Goal: Task Accomplishment & Management: Complete application form

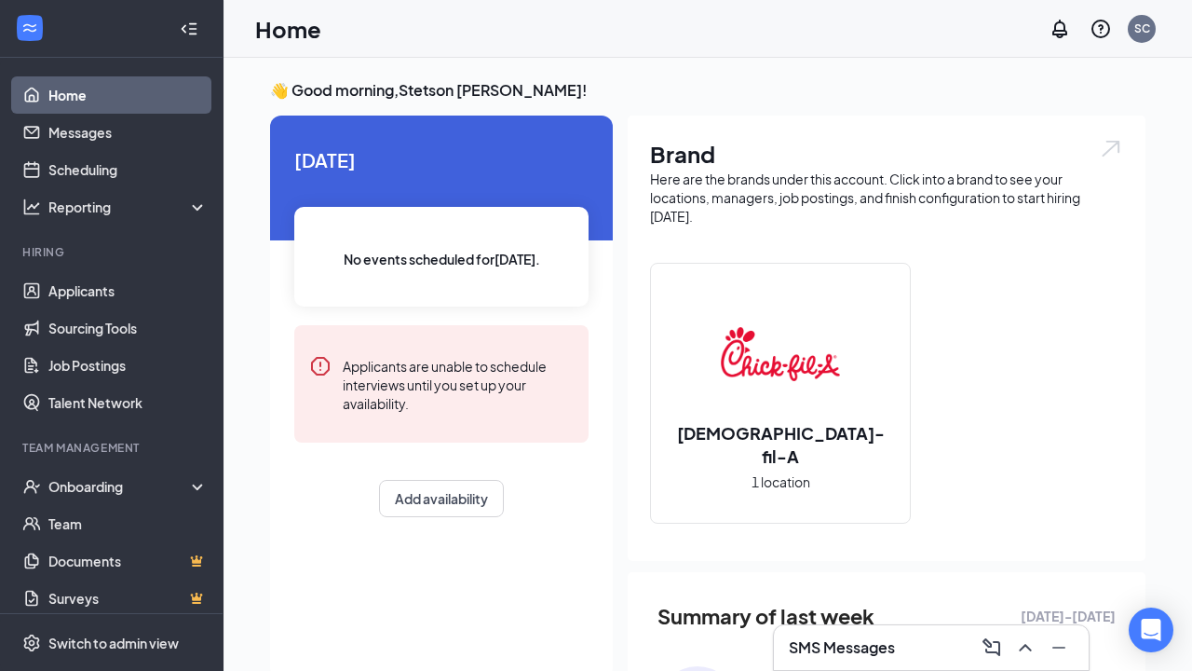
click at [857, 645] on h3 "SMS Messages" at bounding box center [842, 647] width 106 height 20
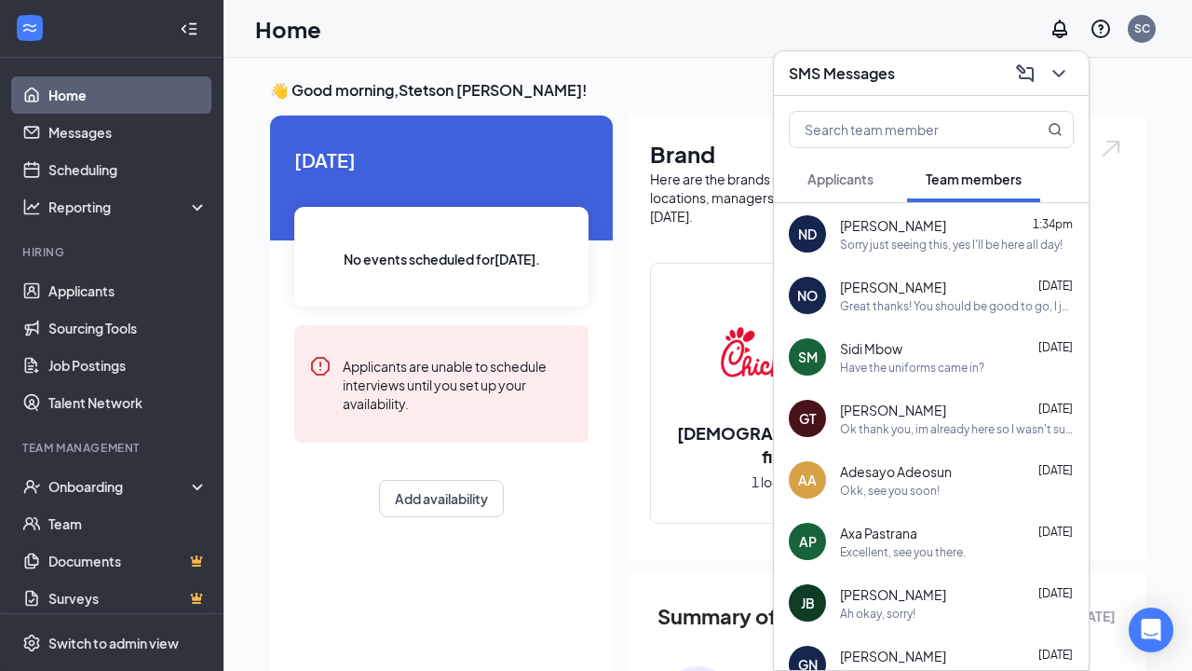
click at [845, 186] on span "Applicants" at bounding box center [841, 178] width 66 height 17
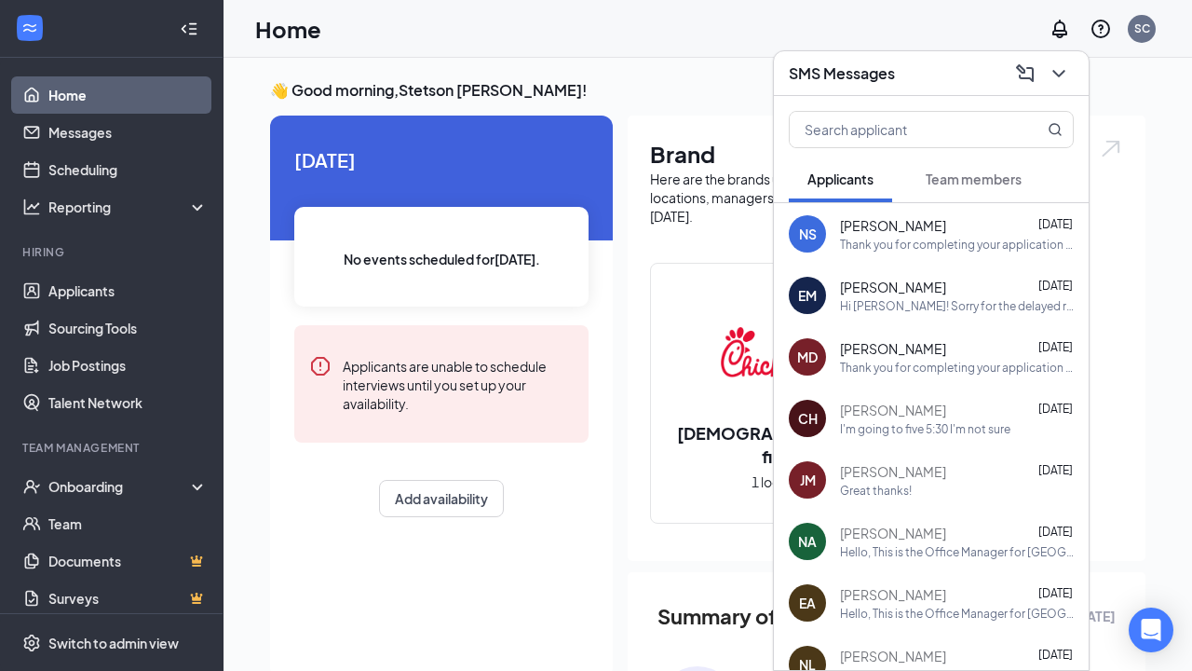
click at [974, 170] on span "Team members" at bounding box center [974, 178] width 96 height 17
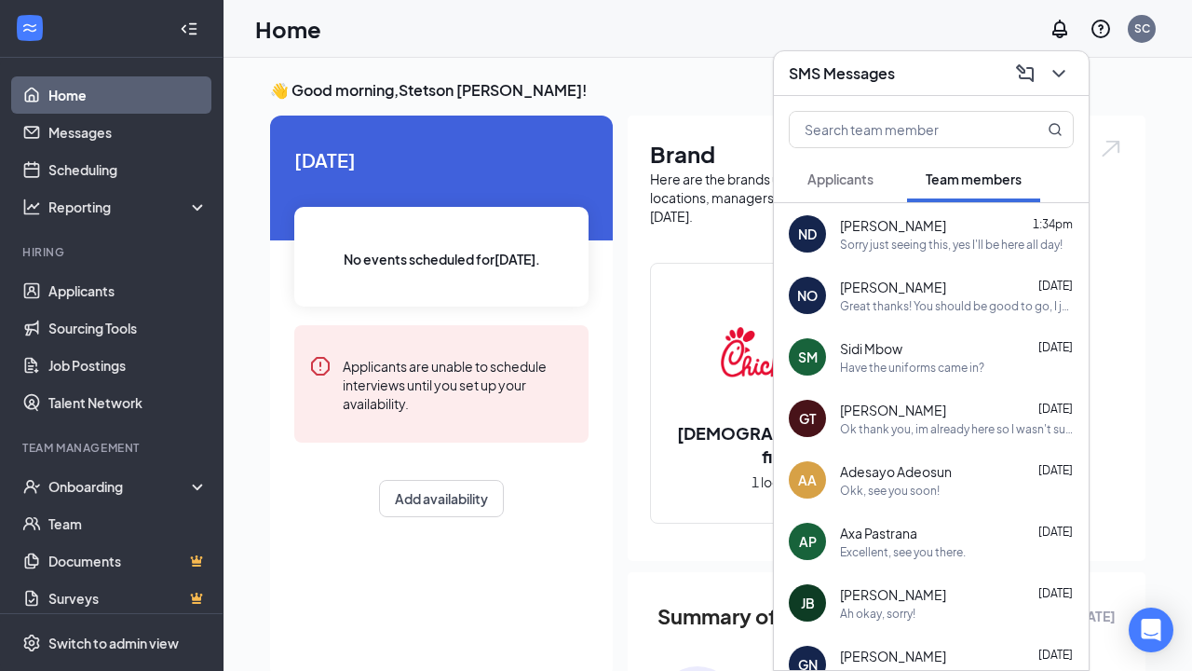
click at [863, 182] on span "Applicants" at bounding box center [841, 178] width 66 height 17
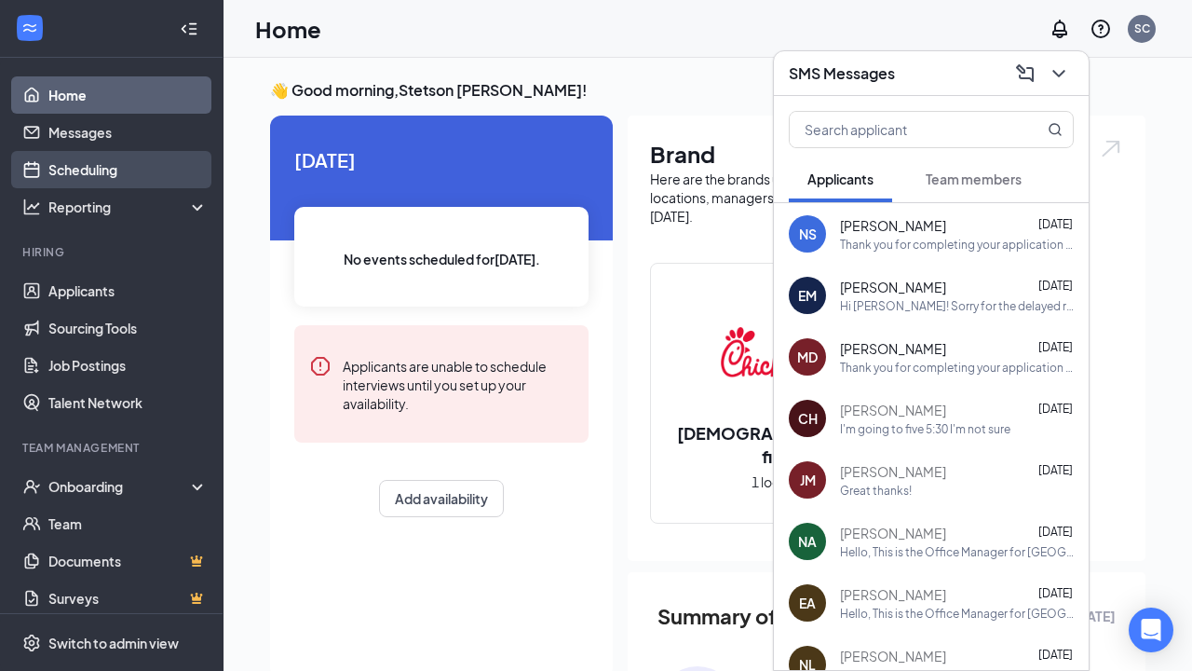
click at [92, 151] on link "Scheduling" at bounding box center [127, 169] width 159 height 37
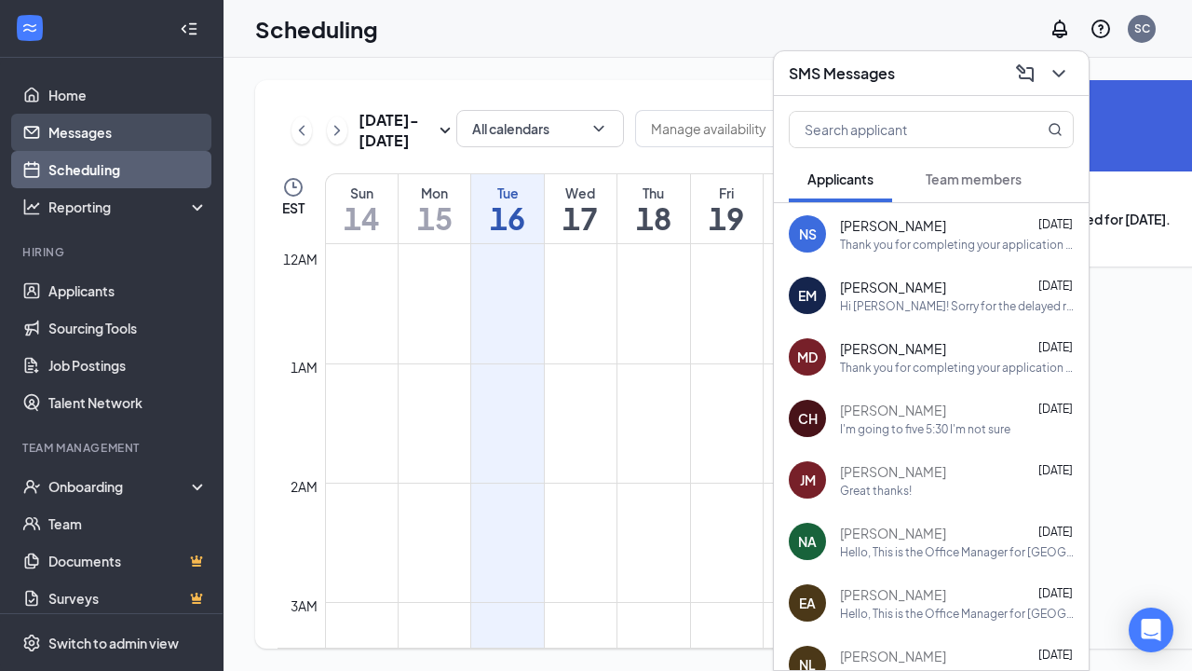
click at [93, 142] on link "Messages" at bounding box center [127, 132] width 159 height 37
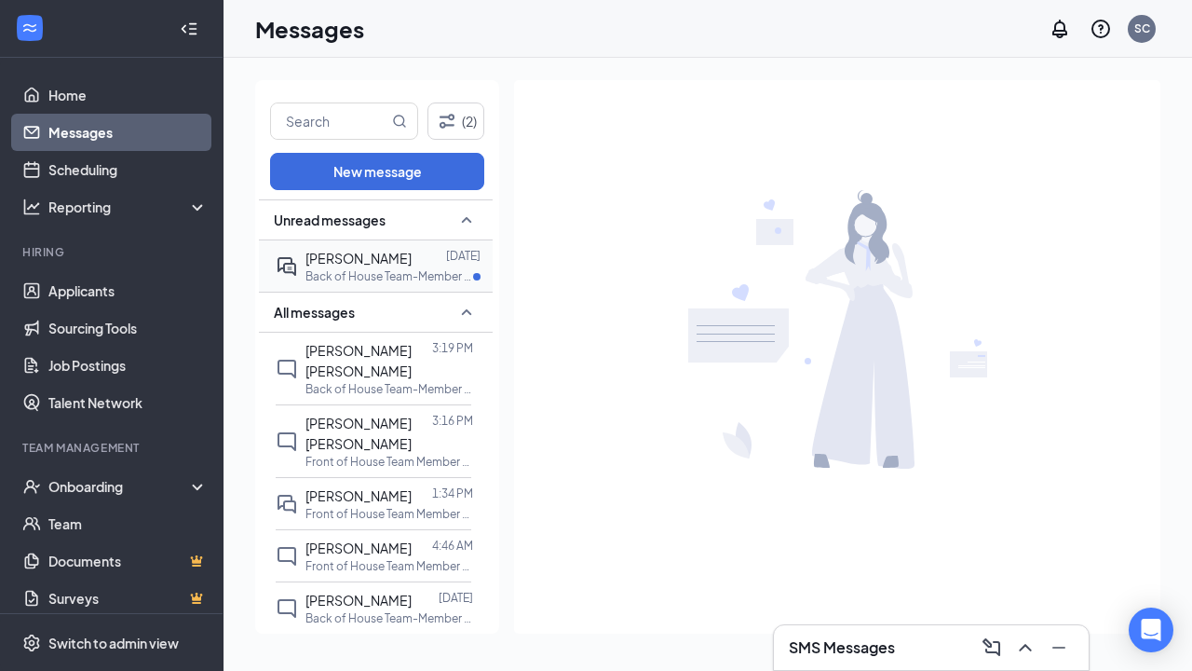
click at [379, 262] on span "[PERSON_NAME]" at bounding box center [359, 258] width 106 height 17
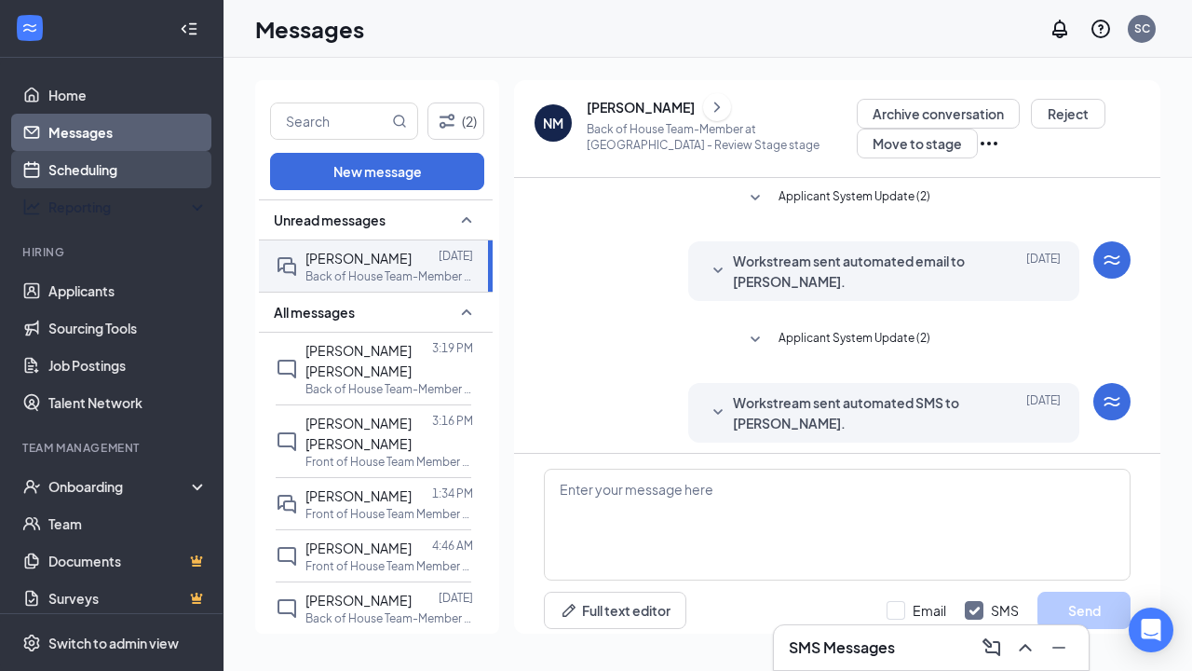
scroll to position [233, 0]
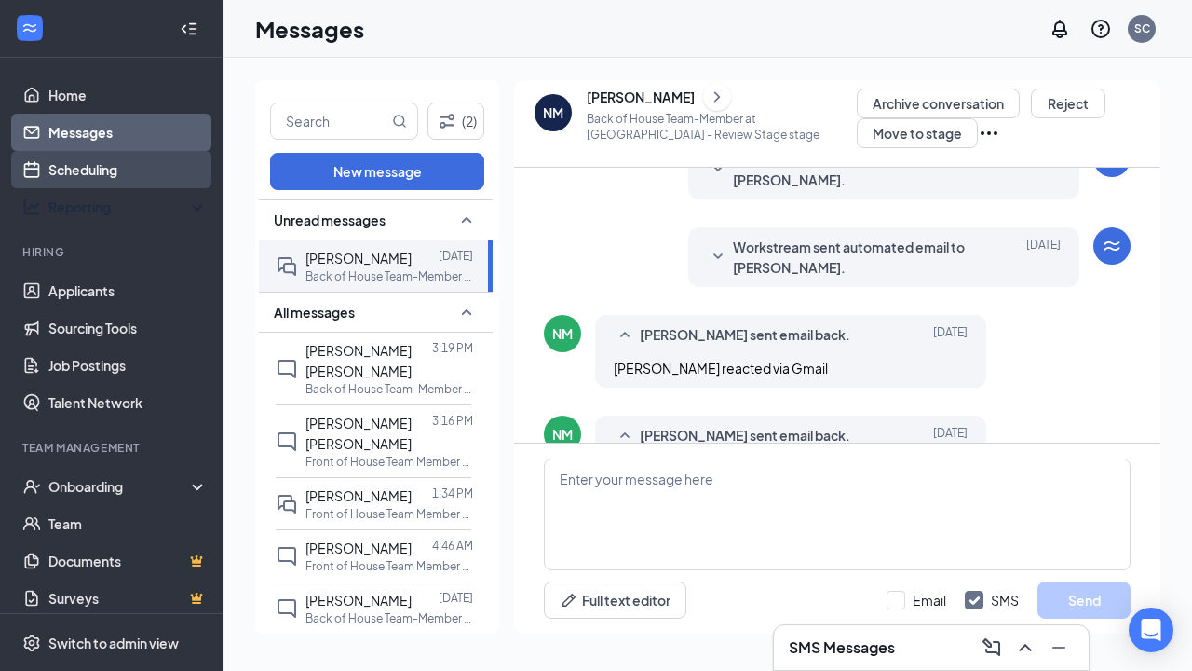
click at [113, 169] on link "Scheduling" at bounding box center [127, 169] width 159 height 37
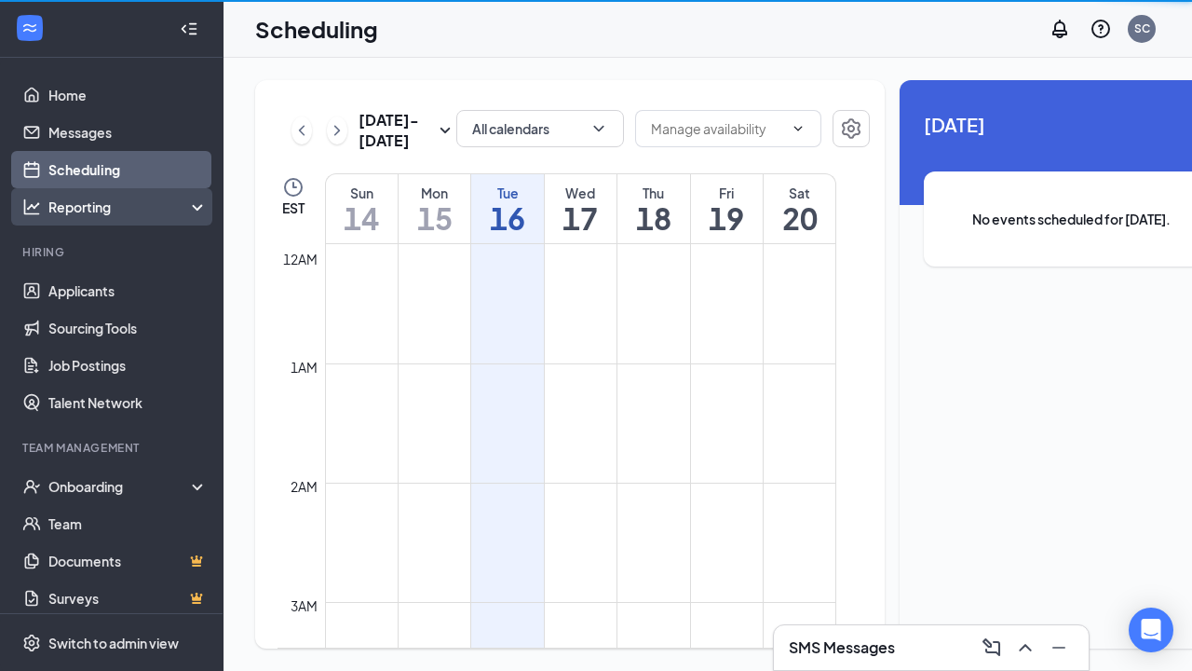
scroll to position [916, 0]
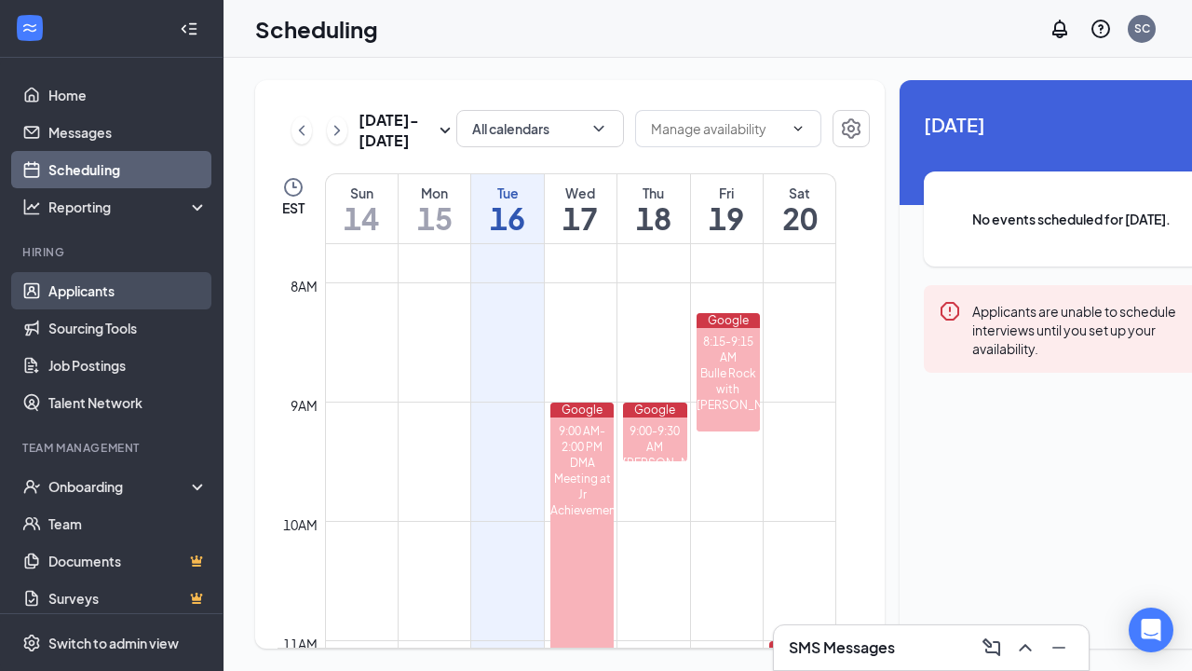
click at [102, 294] on link "Applicants" at bounding box center [127, 290] width 159 height 37
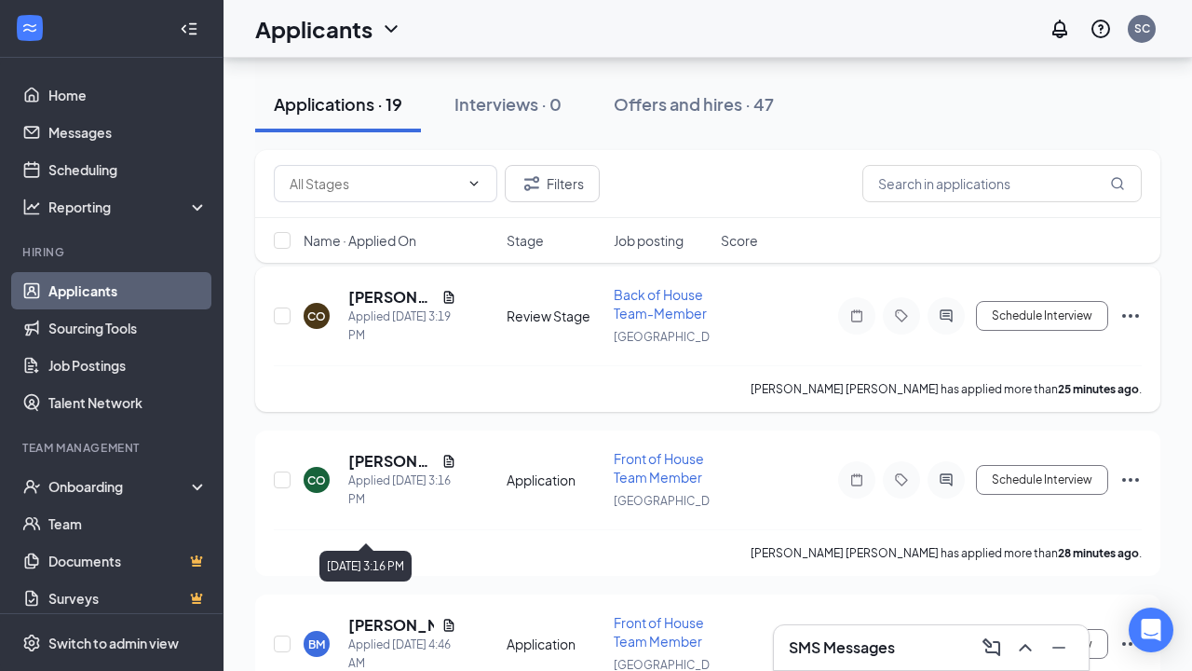
scroll to position [169, 0]
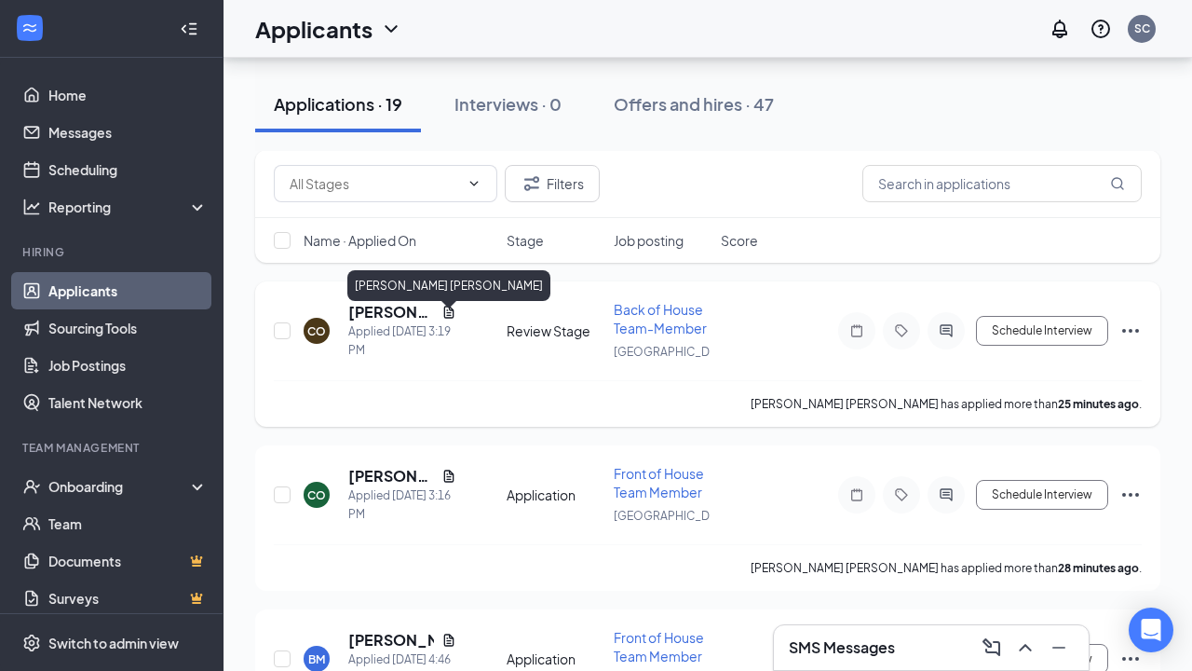
click at [401, 322] on h5 "[PERSON_NAME] [PERSON_NAME]" at bounding box center [391, 312] width 86 height 20
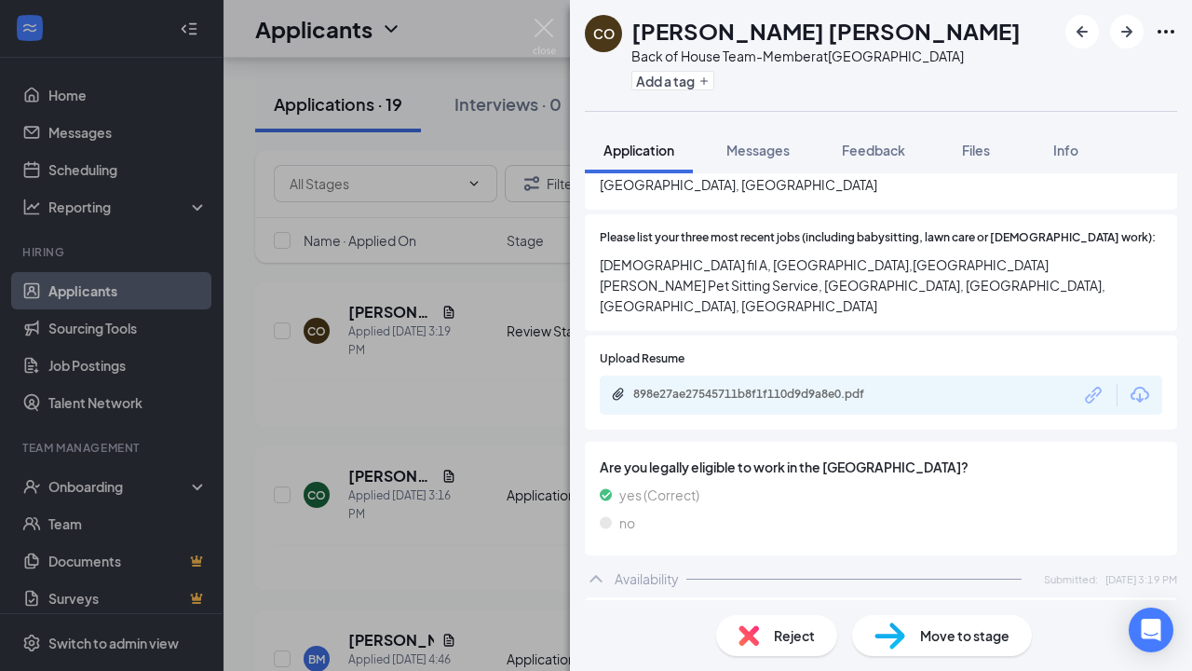
scroll to position [750, 0]
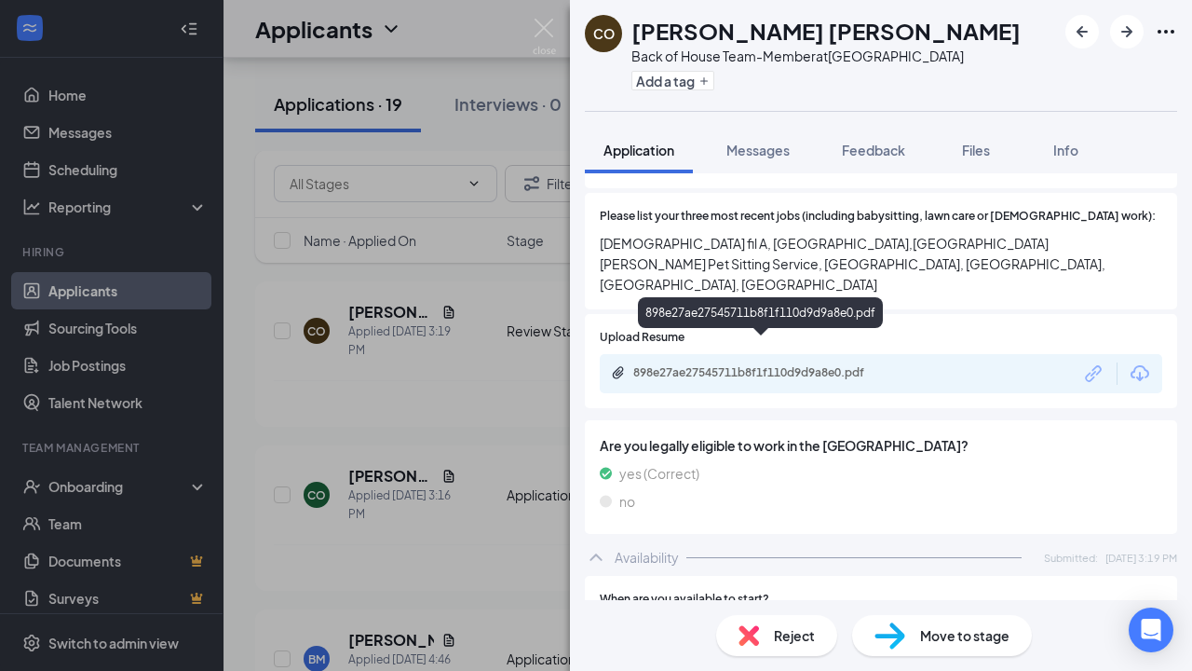
click at [880, 365] on div "898e27ae27545711b8f1f110d9d9a8e0.pdf" at bounding box center [763, 372] width 261 height 15
click at [819, 365] on div "898e27ae27545711b8f1f110d9d9a8e0.pdf" at bounding box center [763, 372] width 261 height 15
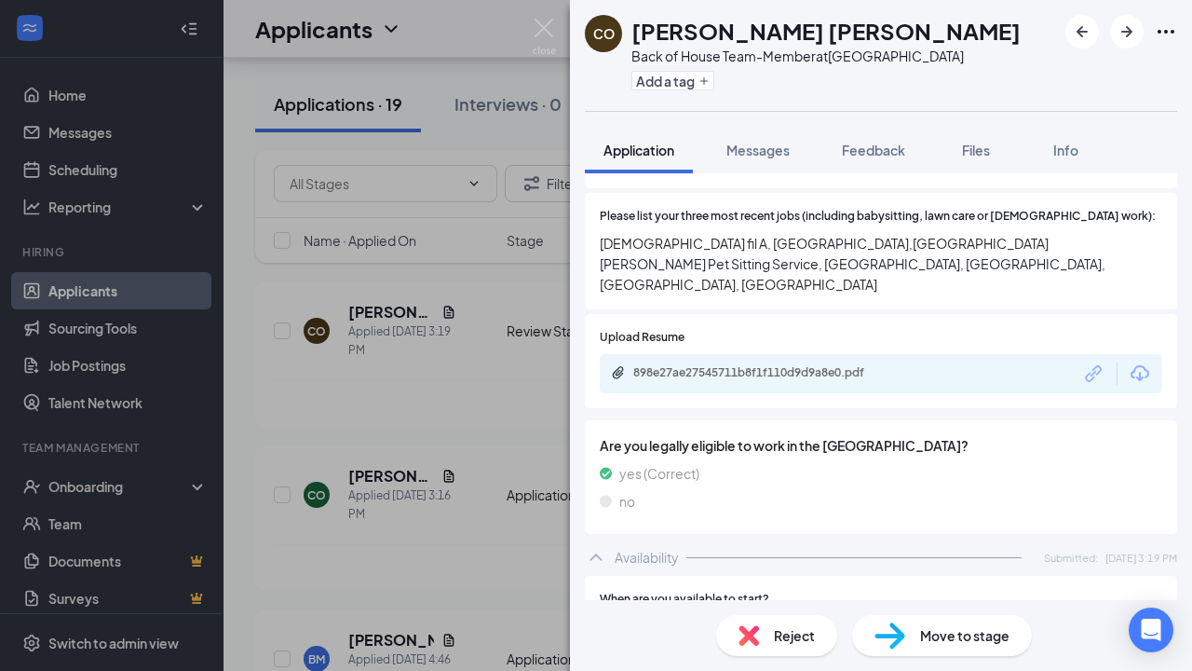
click at [776, 648] on div "Reject" at bounding box center [776, 635] width 121 height 41
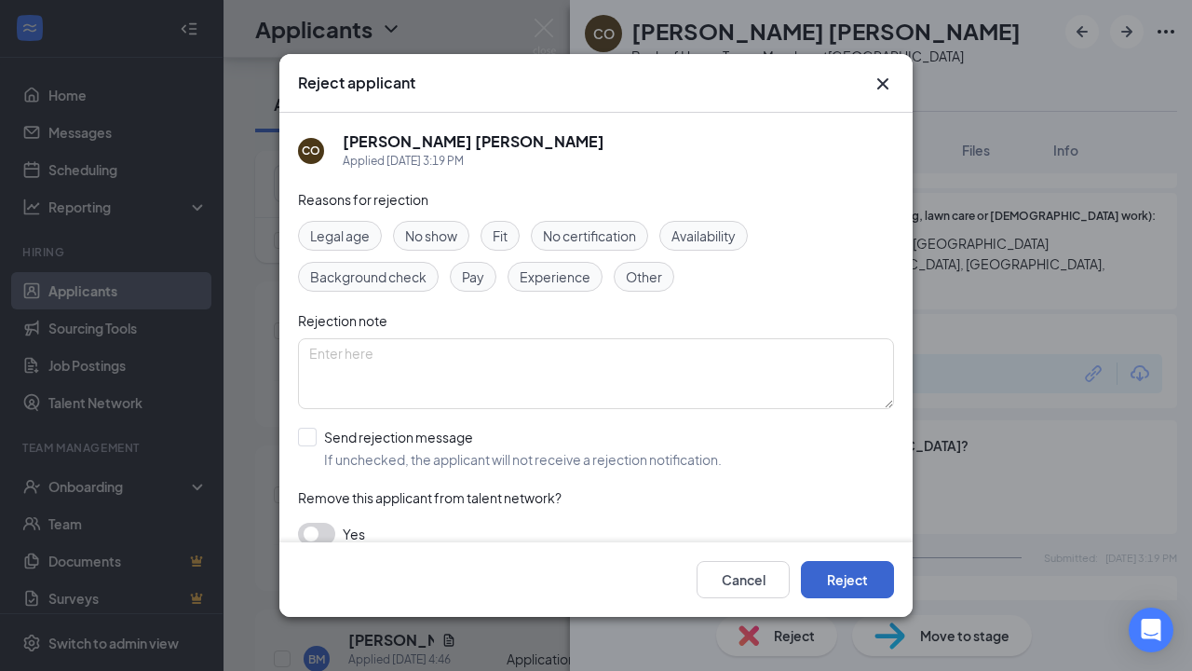
click at [849, 566] on button "Reject" at bounding box center [847, 579] width 93 height 37
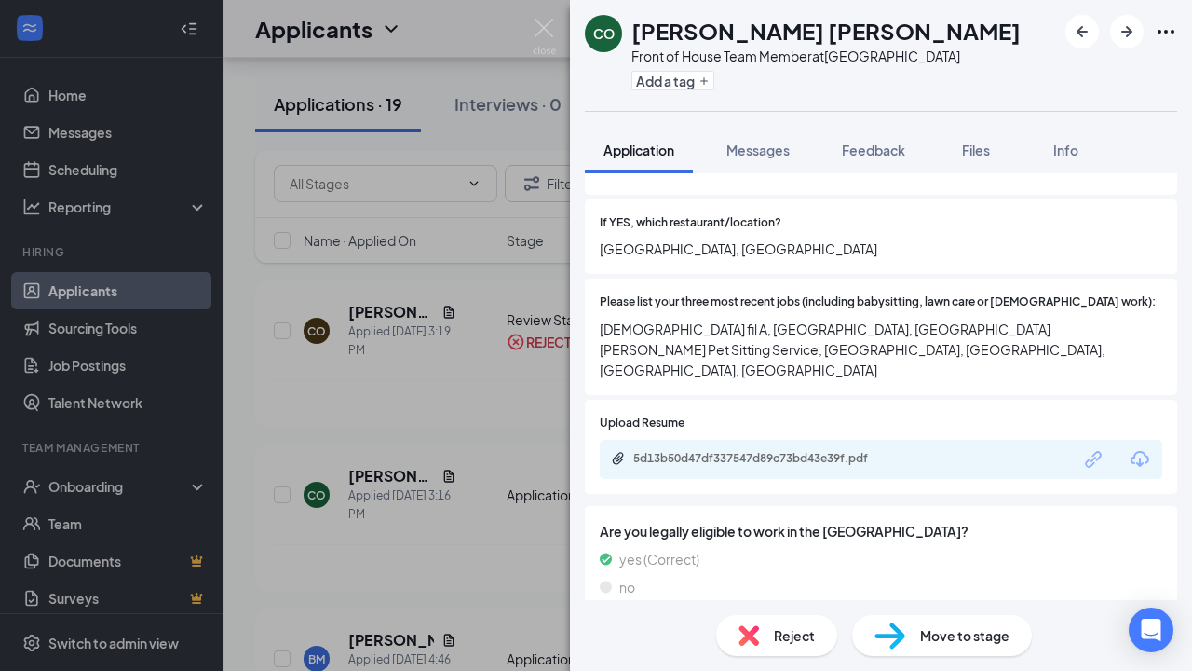
scroll to position [663, 0]
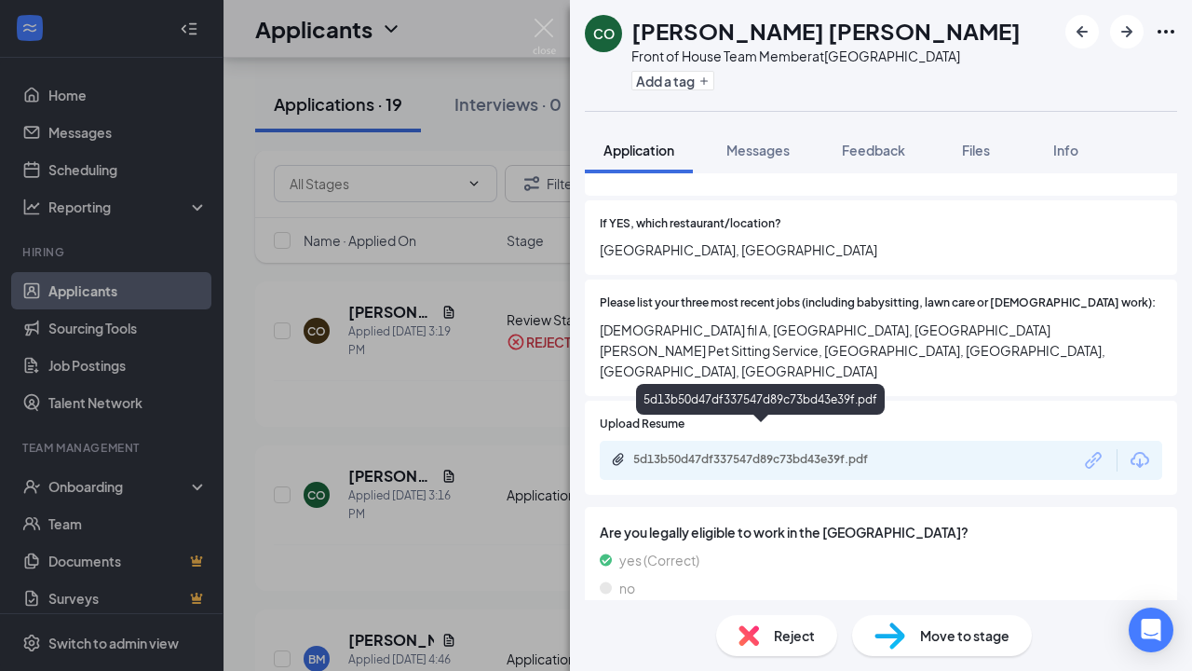
click at [806, 452] on div "5d13b50d47df337547d89c73bd43e39f.pdf" at bounding box center [763, 459] width 261 height 15
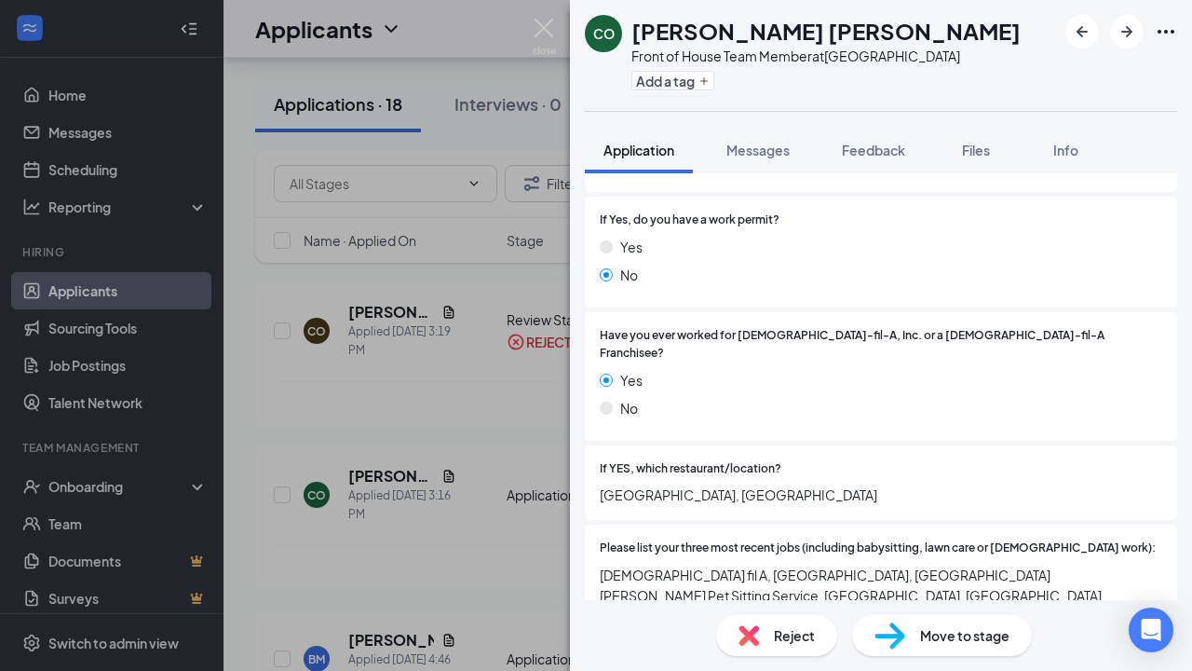
scroll to position [433, 0]
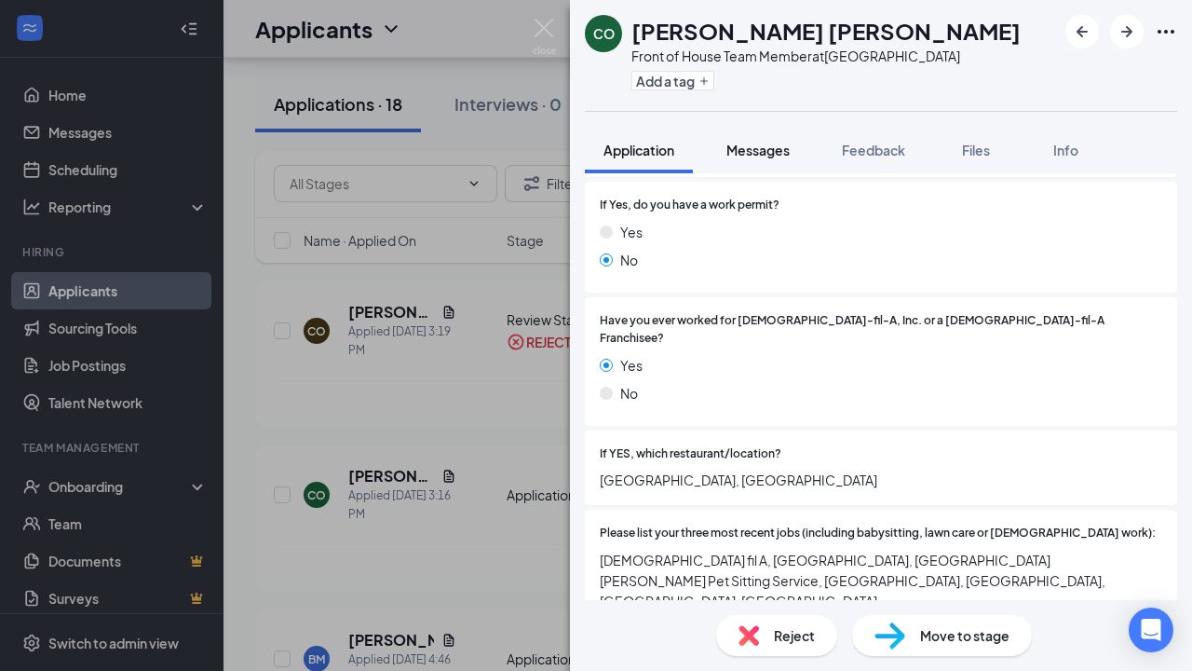
click at [770, 154] on span "Messages" at bounding box center [758, 150] width 63 height 17
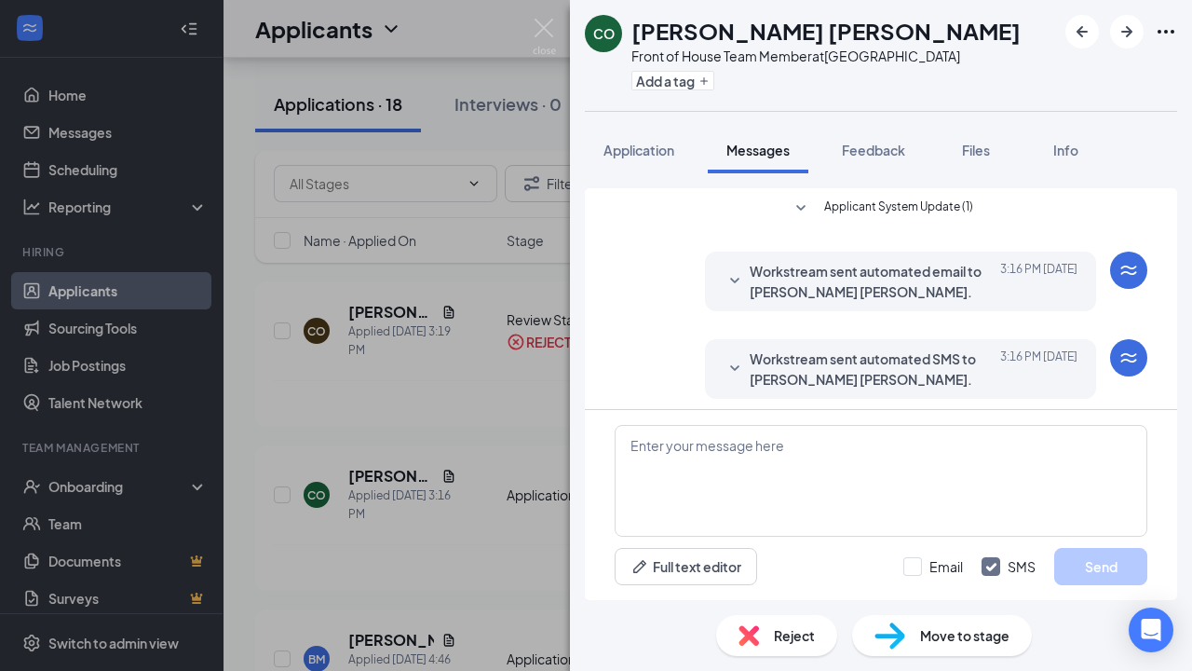
scroll to position [8, 0]
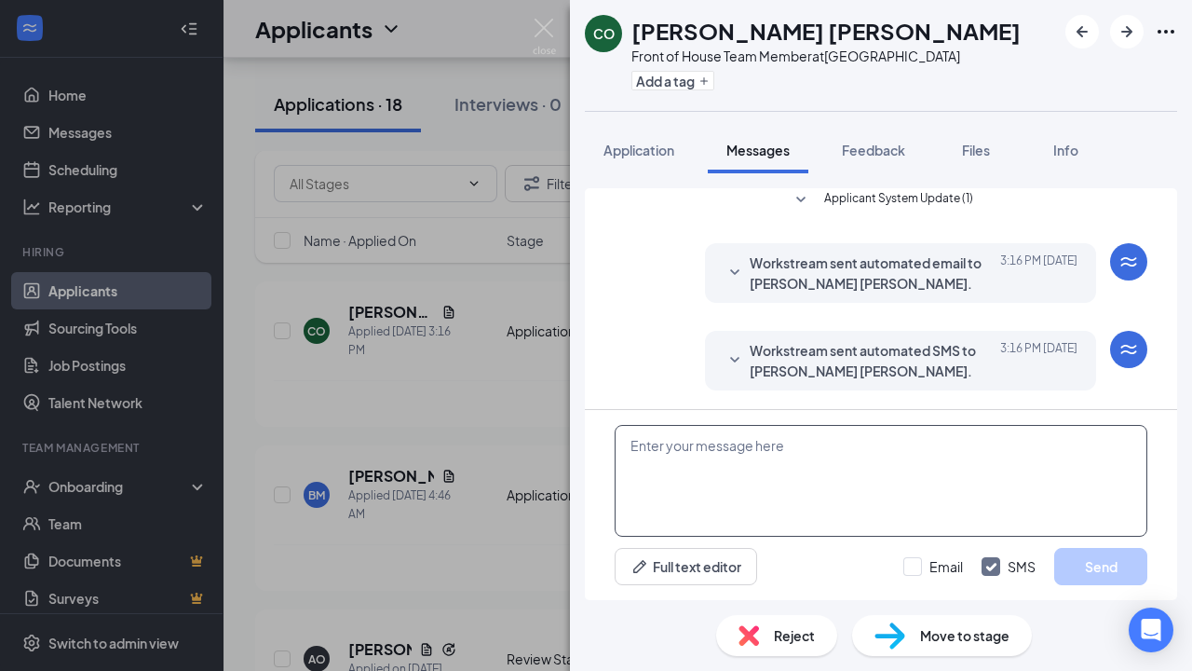
click at [743, 470] on textarea at bounding box center [881, 481] width 533 height 112
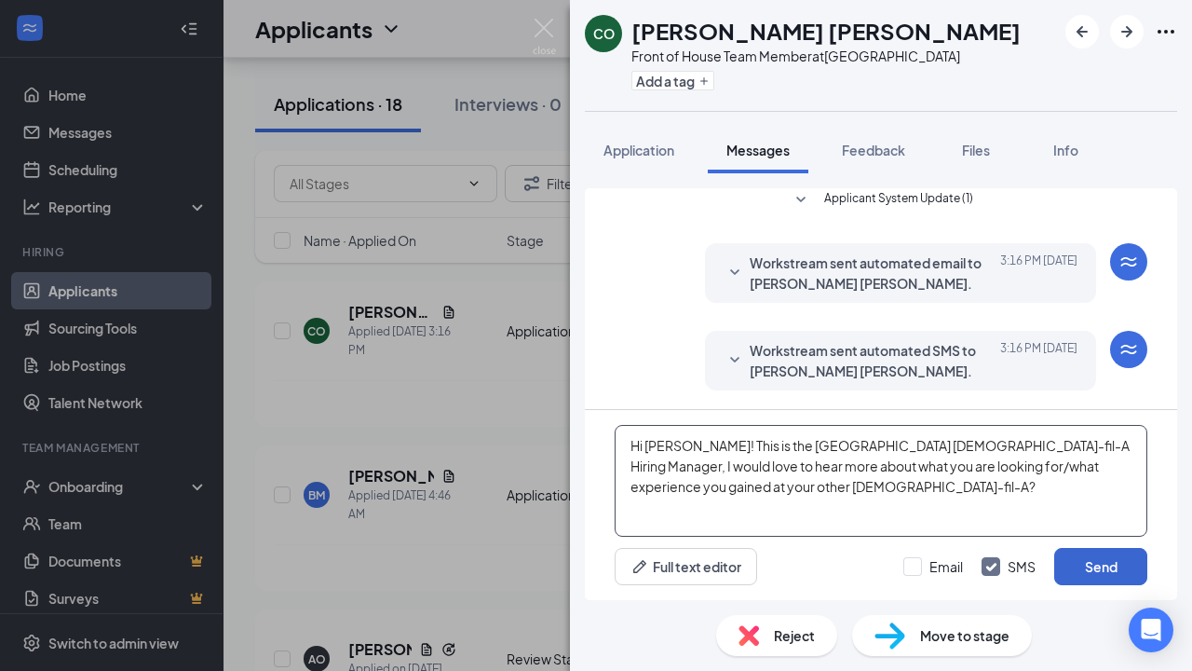
type textarea "Hi [PERSON_NAME]! This is the [GEOGRAPHIC_DATA] [DEMOGRAPHIC_DATA]-fil-A Hiring…"
click at [1123, 571] on button "Send" at bounding box center [1100, 566] width 93 height 37
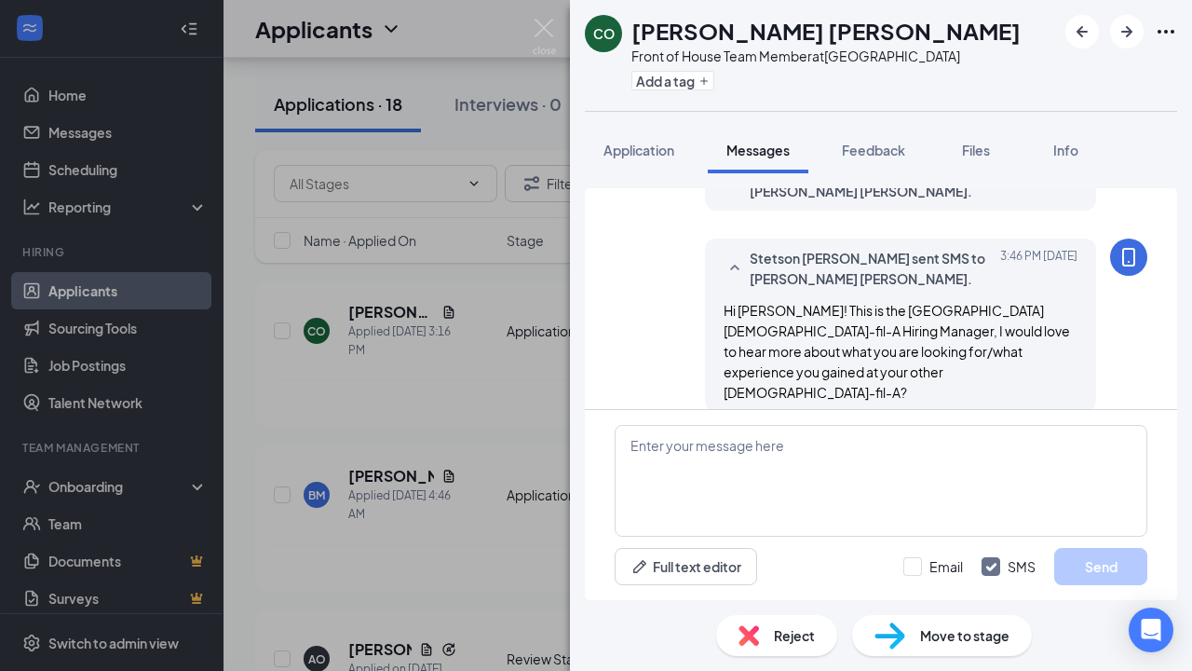
scroll to position [189, 0]
click at [554, 45] on img at bounding box center [544, 37] width 23 height 36
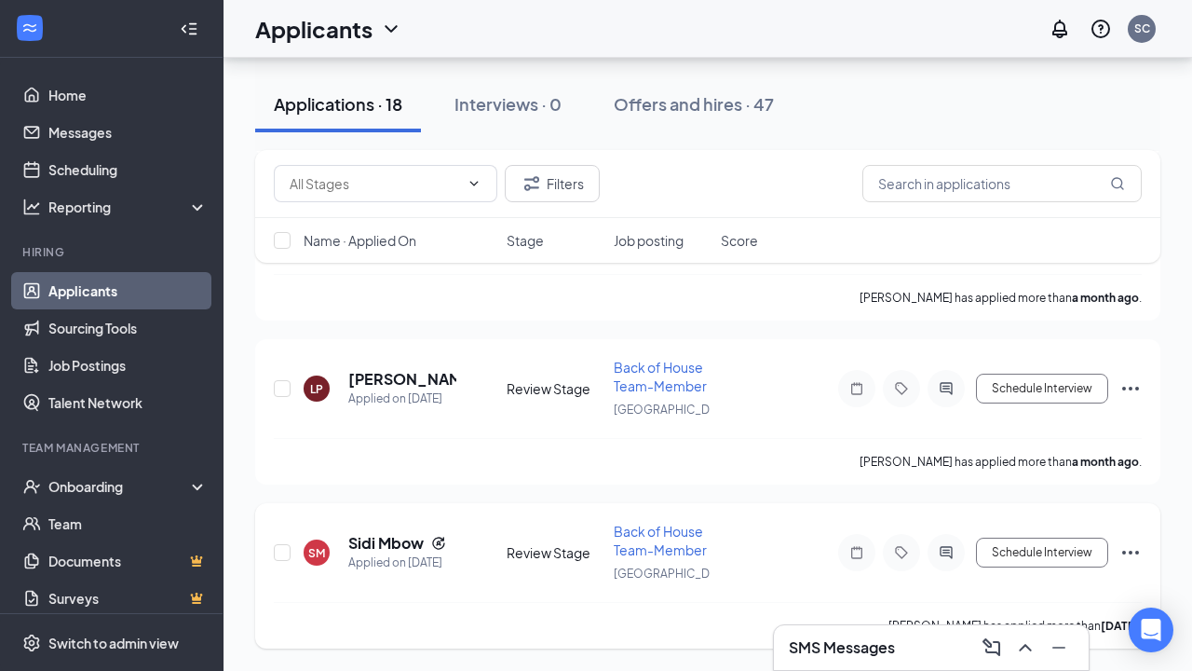
scroll to position [3112, 0]
click at [1134, 545] on icon "Ellipses" at bounding box center [1131, 552] width 22 height 22
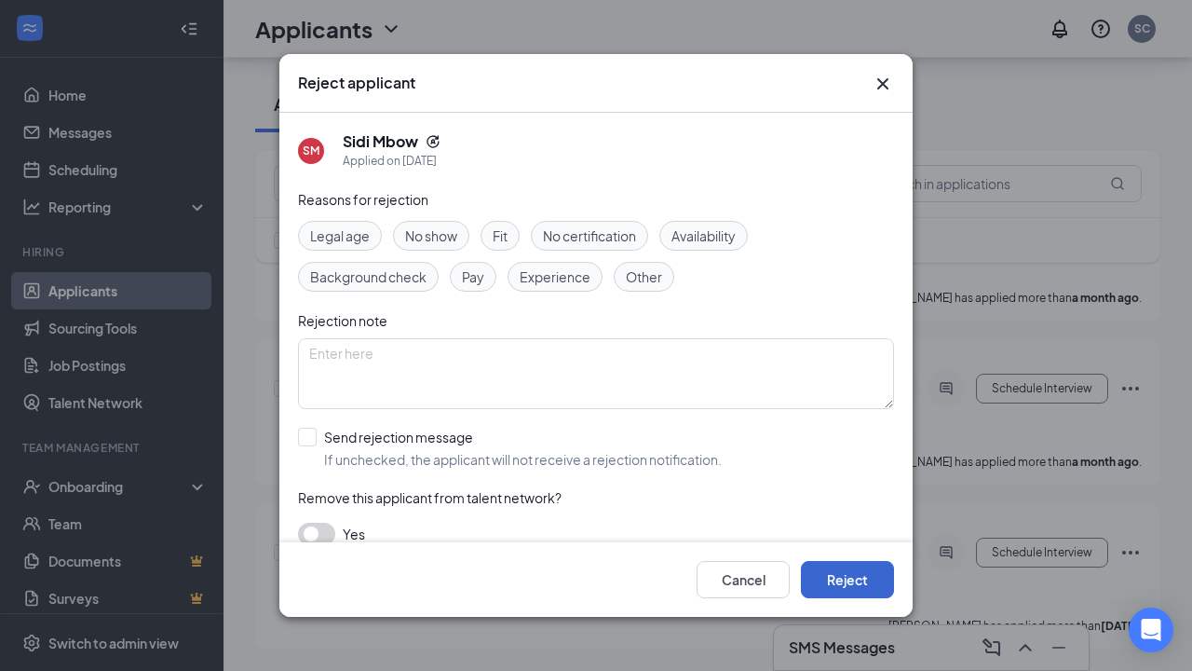
click at [866, 574] on button "Reject" at bounding box center [847, 579] width 93 height 37
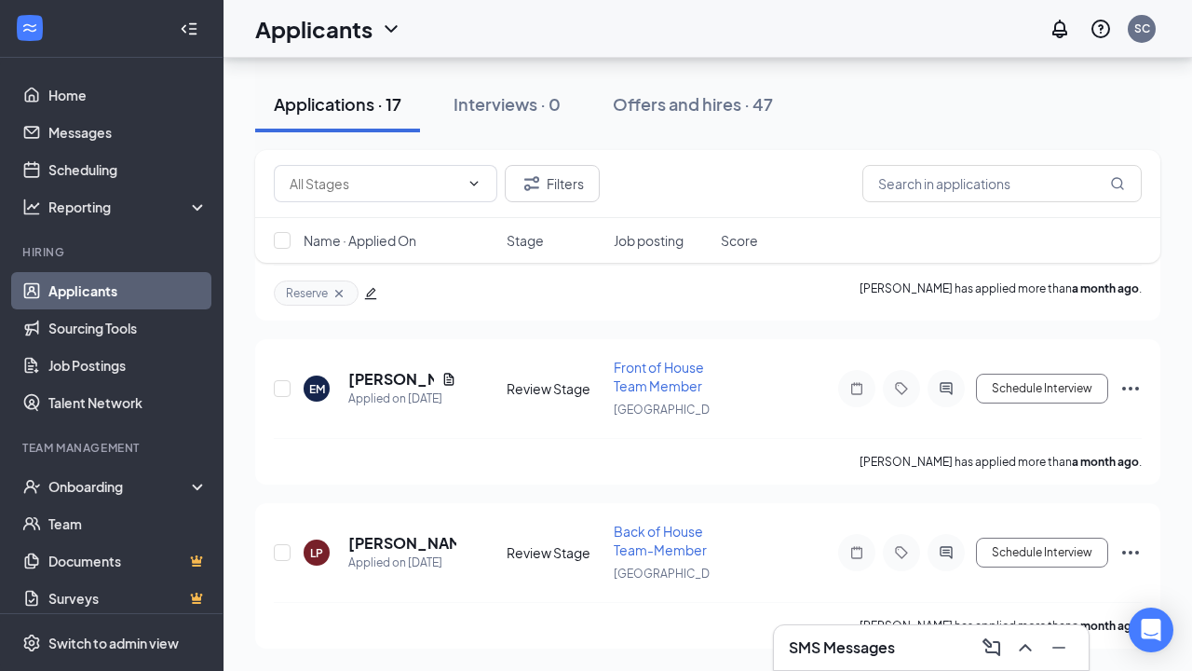
scroll to position [2928, 0]
click at [105, 484] on div "Onboarding" at bounding box center [119, 486] width 143 height 19
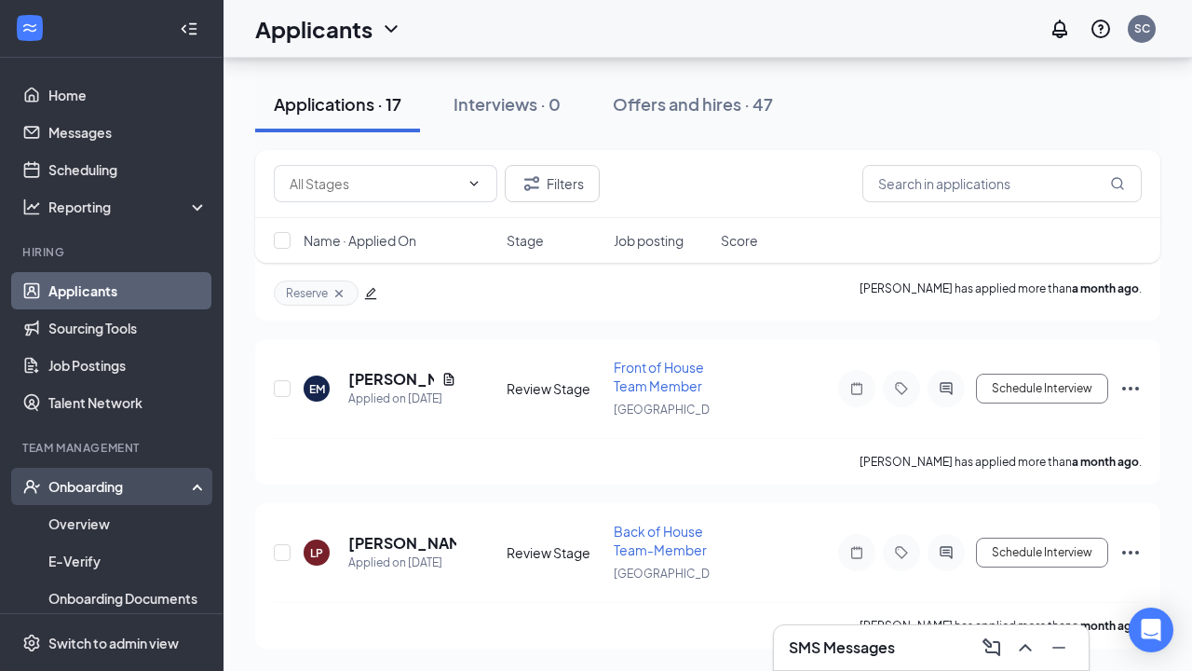
click at [120, 494] on div "Onboarding" at bounding box center [119, 486] width 143 height 19
click at [101, 522] on link "Overview" at bounding box center [127, 523] width 159 height 37
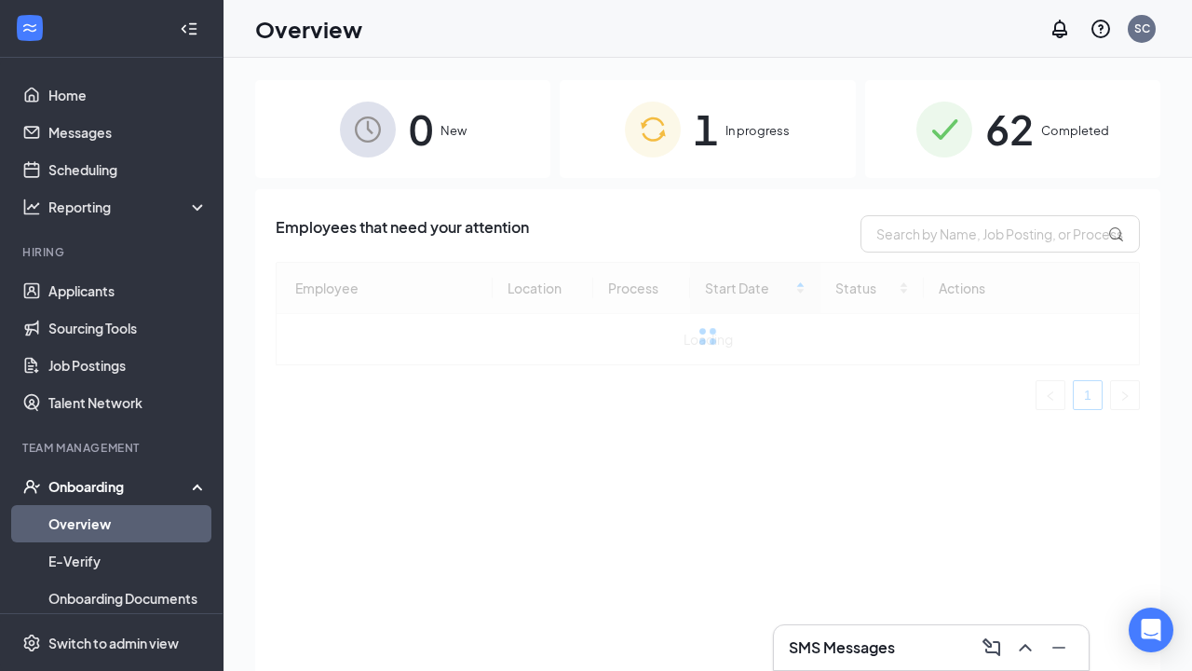
click at [702, 116] on span "1" at bounding box center [706, 129] width 24 height 64
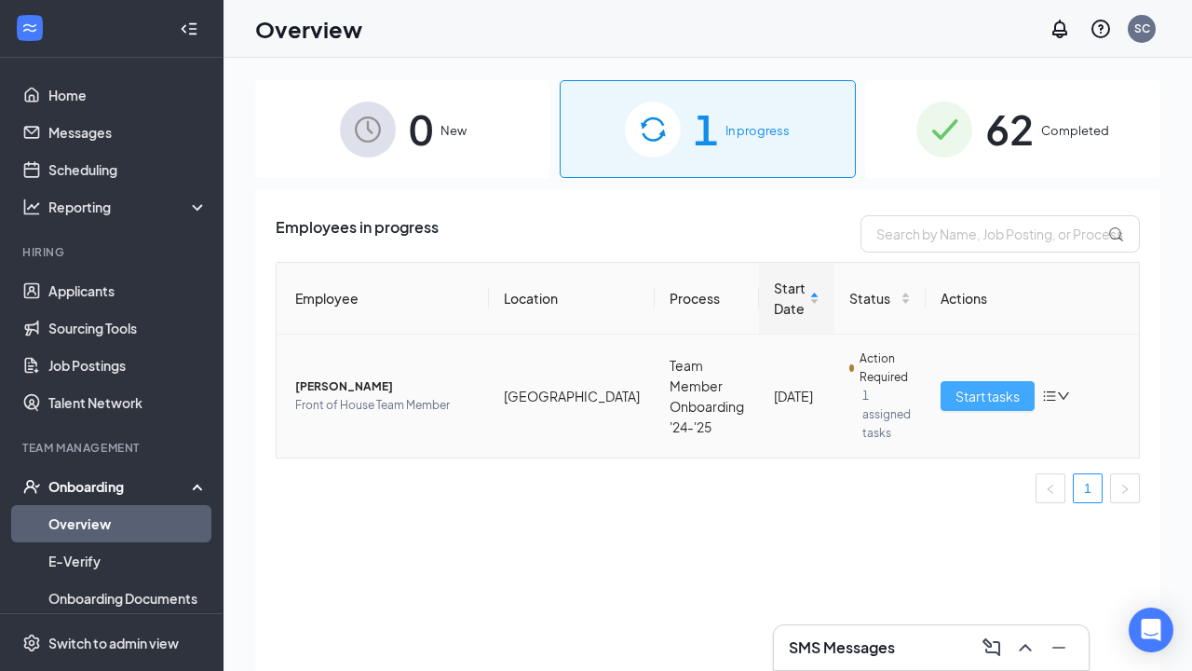
click at [985, 393] on span "Start tasks" at bounding box center [988, 396] width 64 height 20
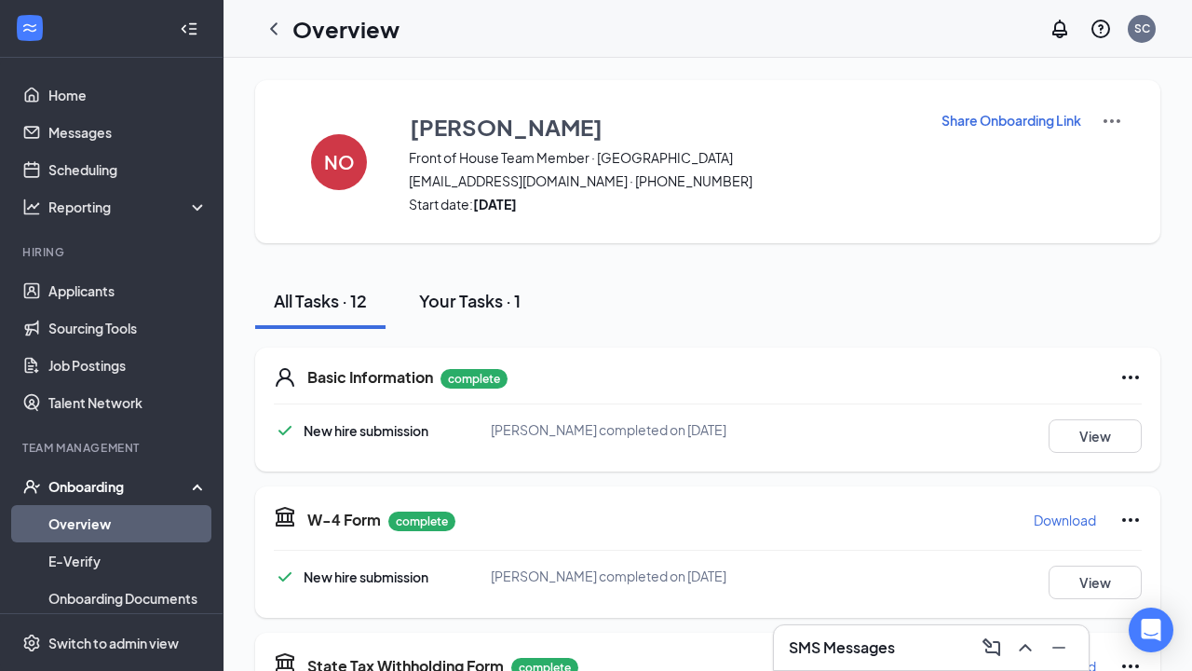
click at [479, 288] on button "Your Tasks · 1" at bounding box center [470, 301] width 139 height 56
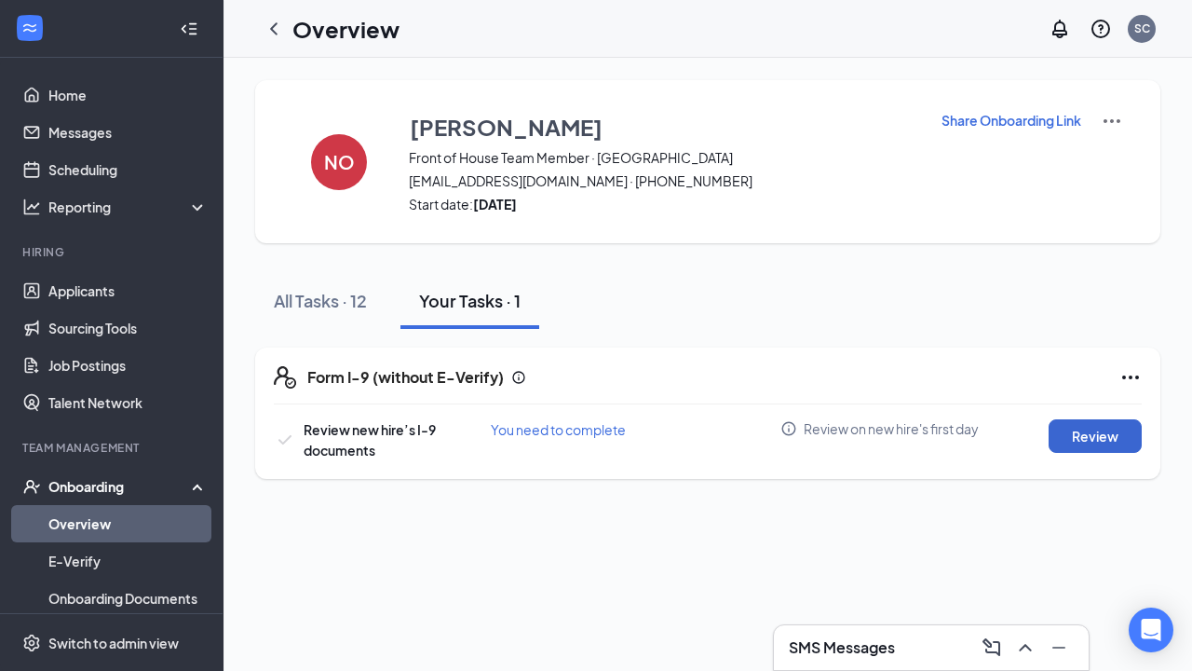
click at [1101, 442] on button "Review" at bounding box center [1095, 436] width 93 height 34
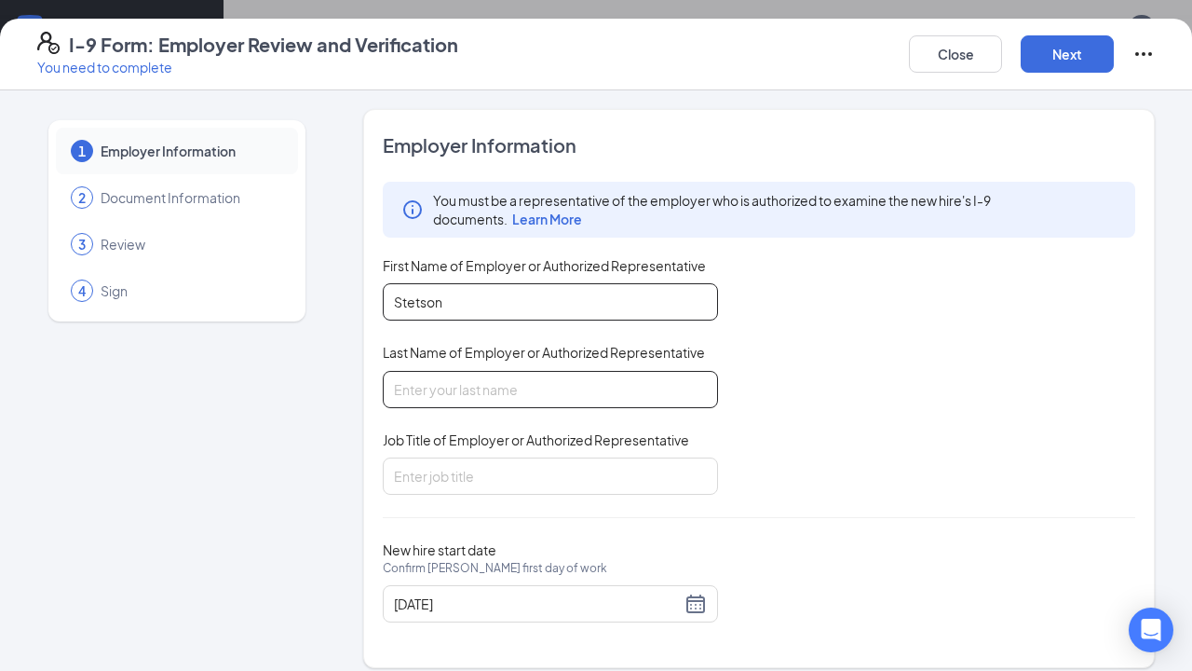
type input "Stetson"
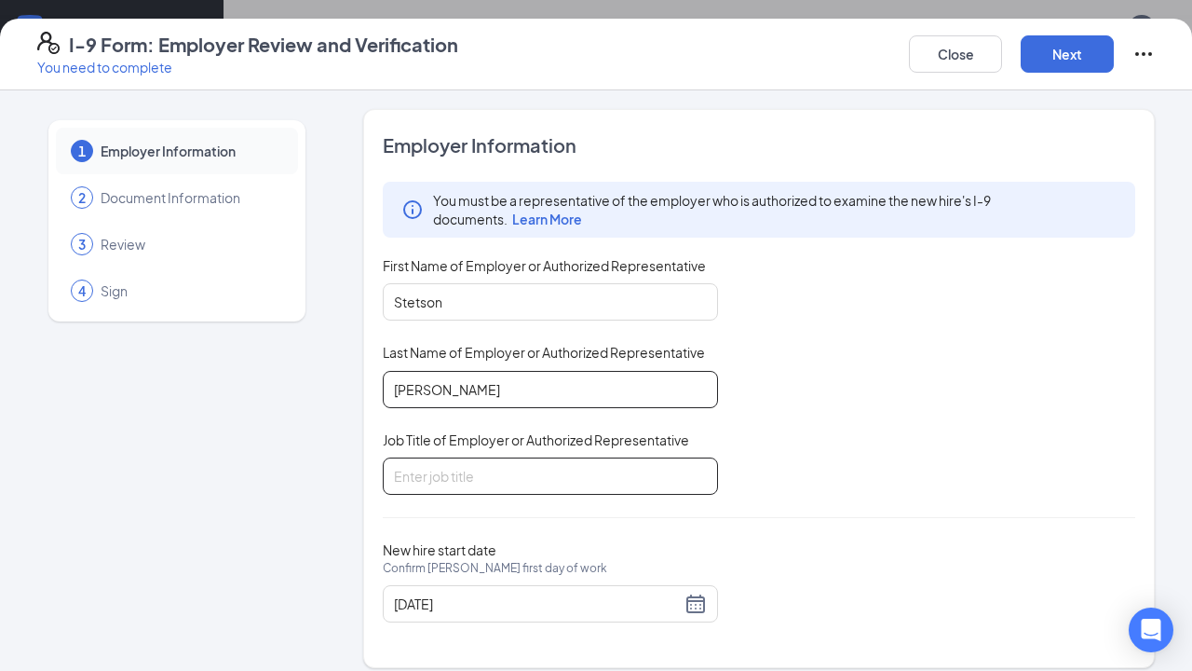
type input "[PERSON_NAME]"
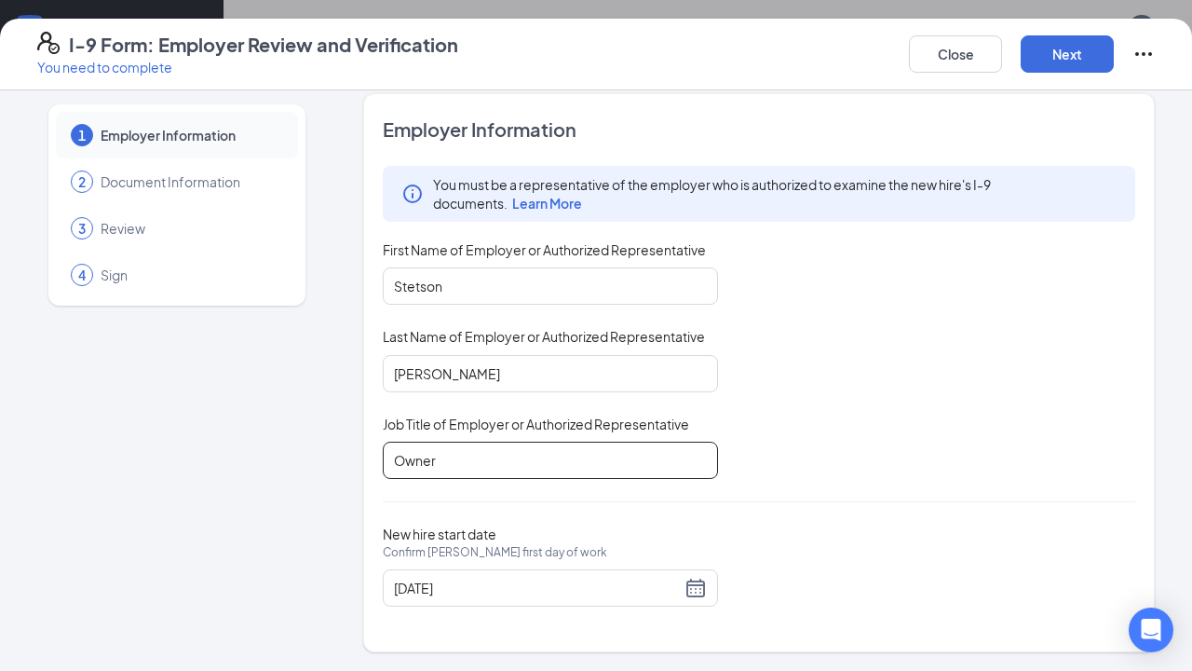
scroll to position [15, 0]
type input "Owner"
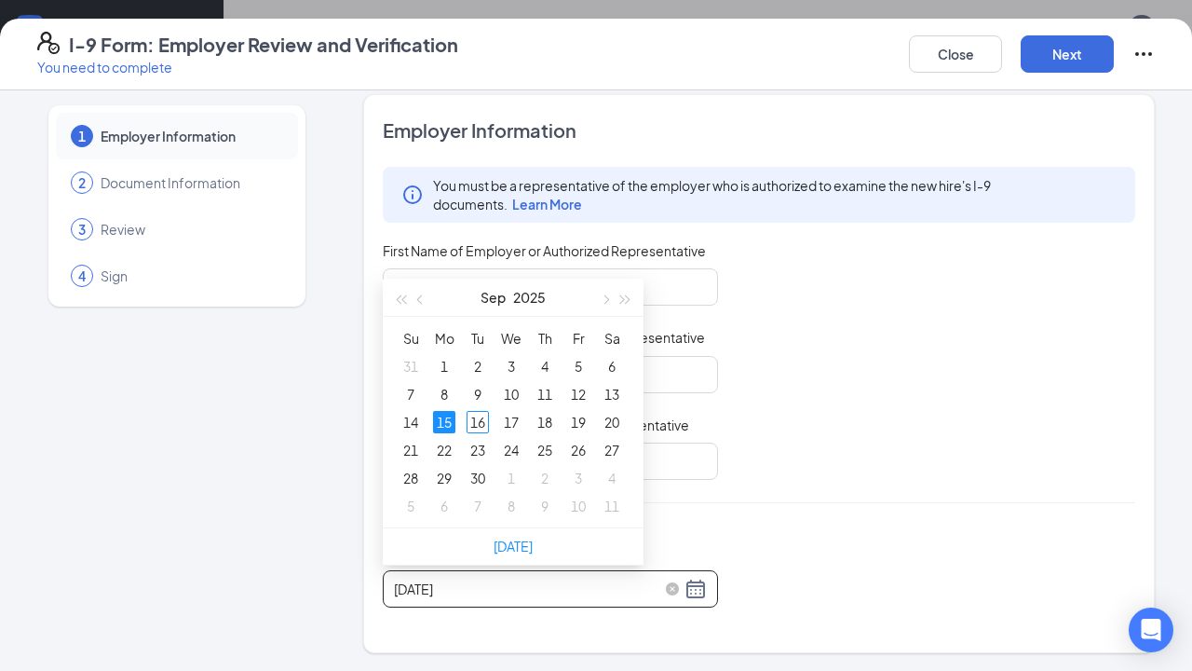
click at [430, 586] on input "[DATE]" at bounding box center [537, 588] width 287 height 20
type input "[DATE]"
click at [478, 409] on td "16" at bounding box center [478, 422] width 34 height 28
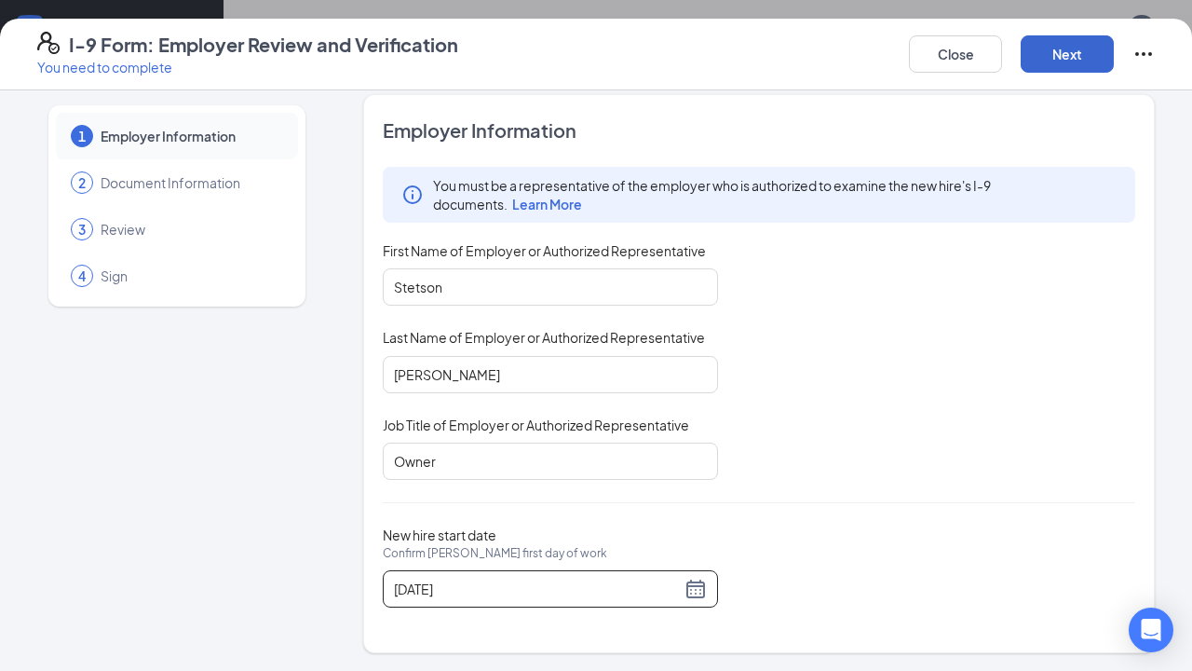
click at [1033, 68] on button "Next" at bounding box center [1067, 53] width 93 height 37
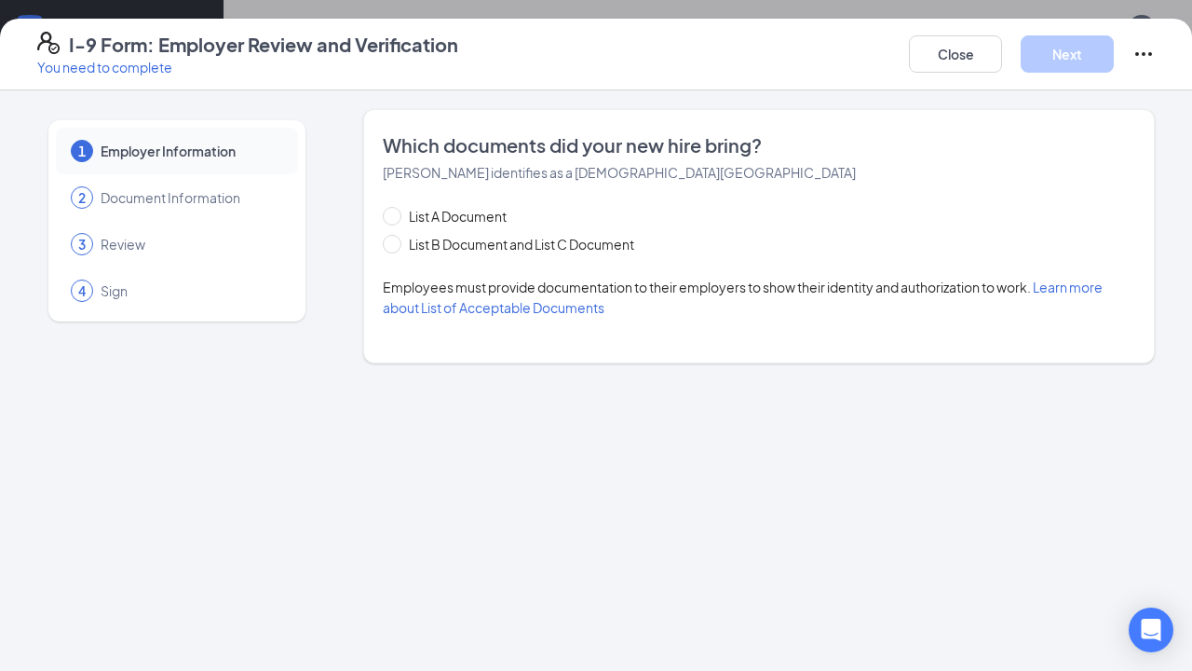
scroll to position [0, 0]
click at [422, 239] on span "List B Document and List C Document" at bounding box center [521, 244] width 240 height 20
click at [396, 239] on input "List B Document and List C Document" at bounding box center [389, 241] width 13 height 13
radio input "true"
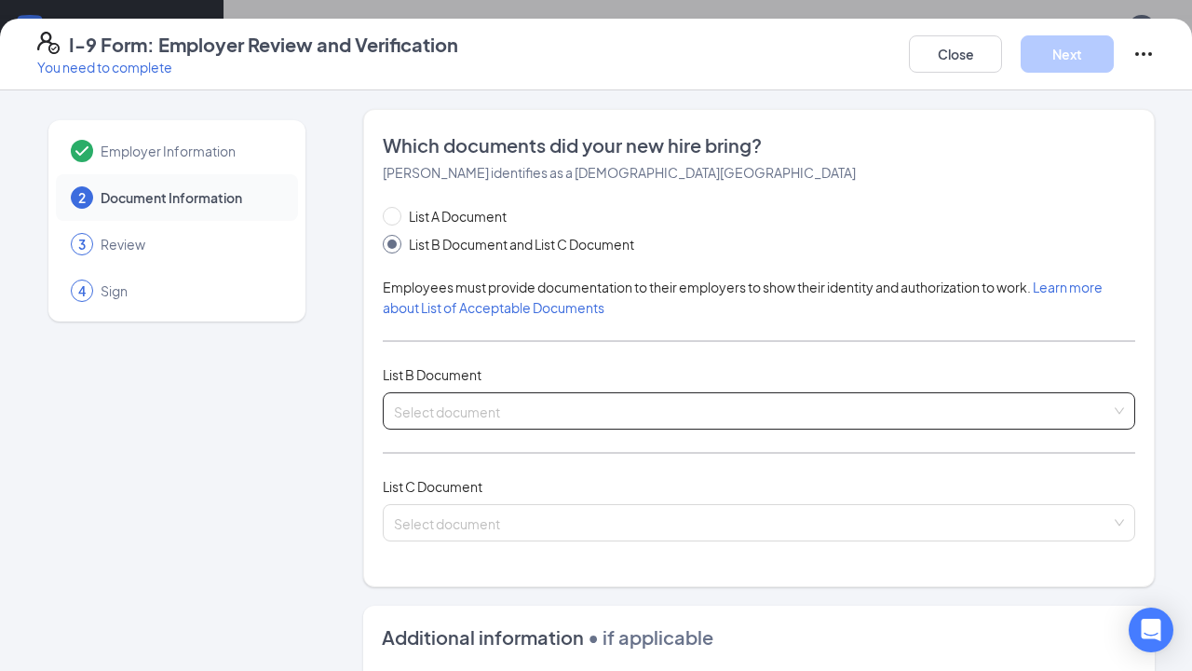
click at [523, 410] on input "search" at bounding box center [752, 407] width 717 height 28
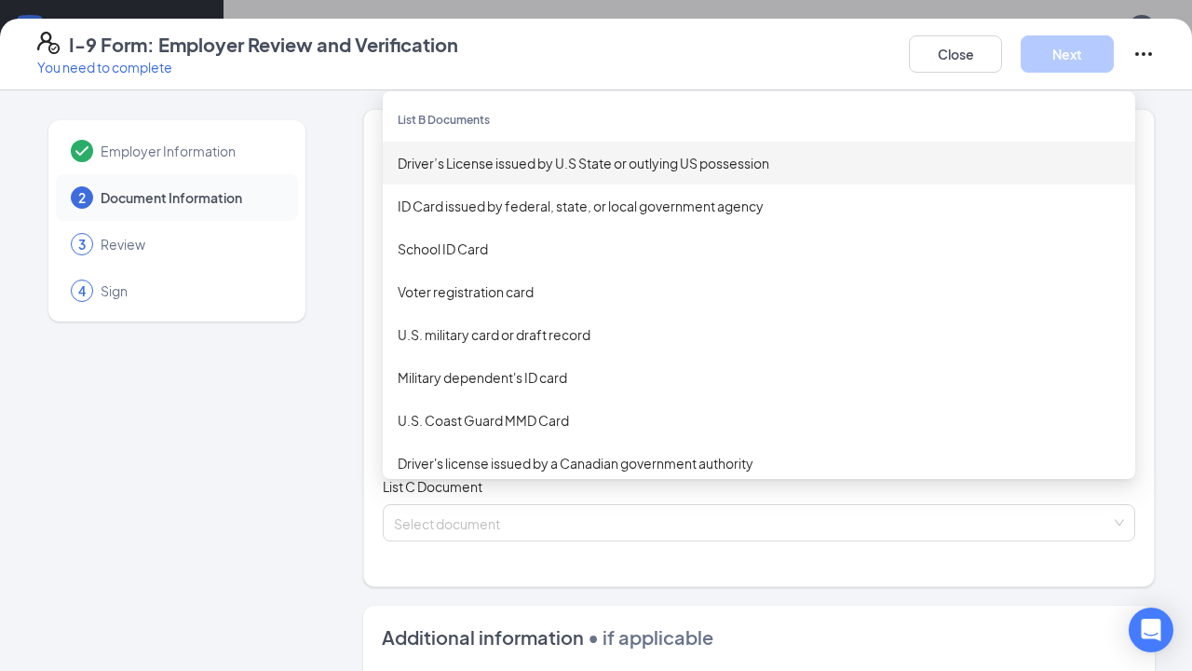
click at [658, 168] on div "Driver’s License issued by U.S State or outlying US possession" at bounding box center [759, 163] width 723 height 20
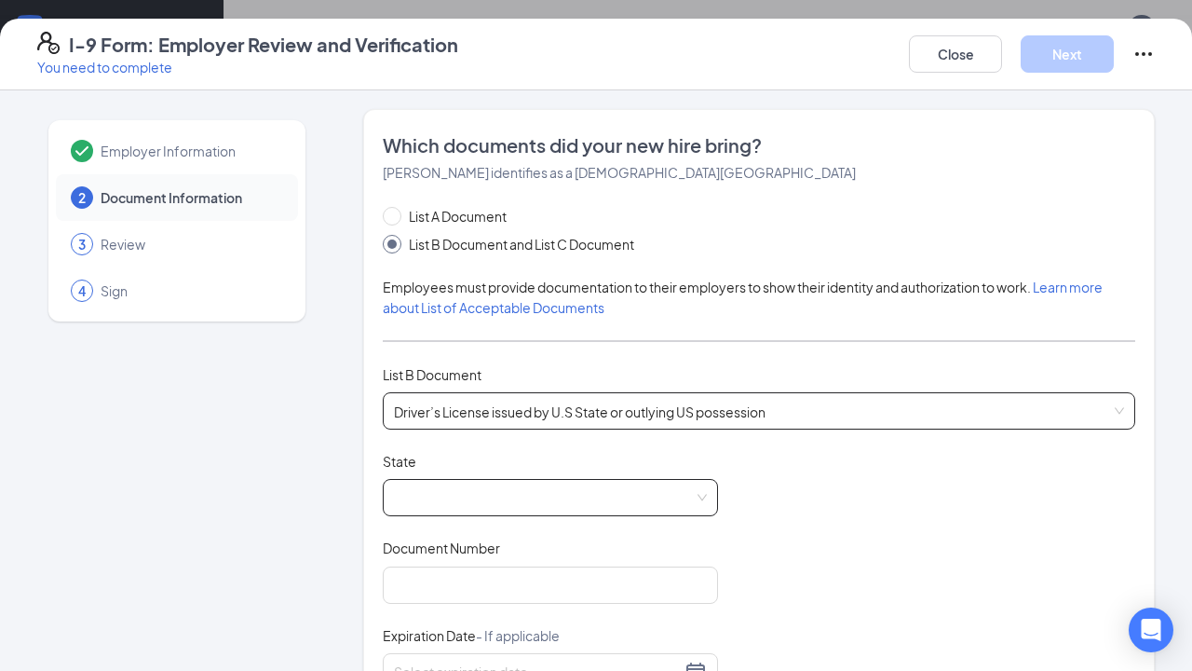
click at [501, 501] on span at bounding box center [550, 497] width 313 height 35
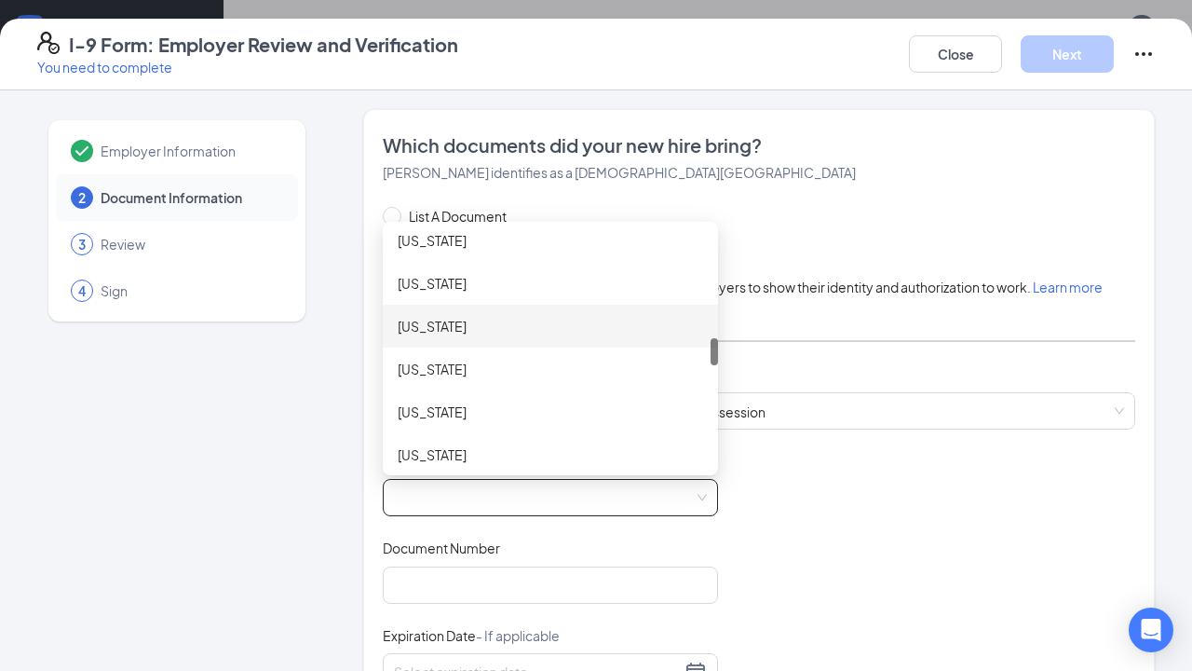
scroll to position [931, 0]
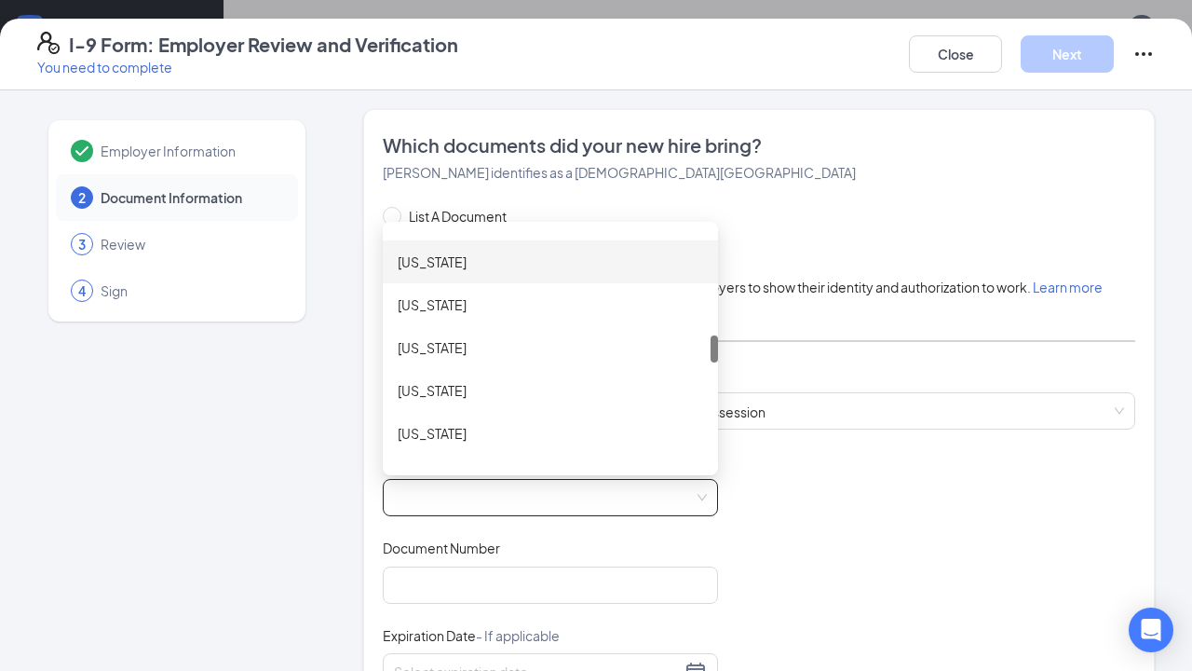
click at [488, 266] on div "[US_STATE]" at bounding box center [551, 261] width 306 height 20
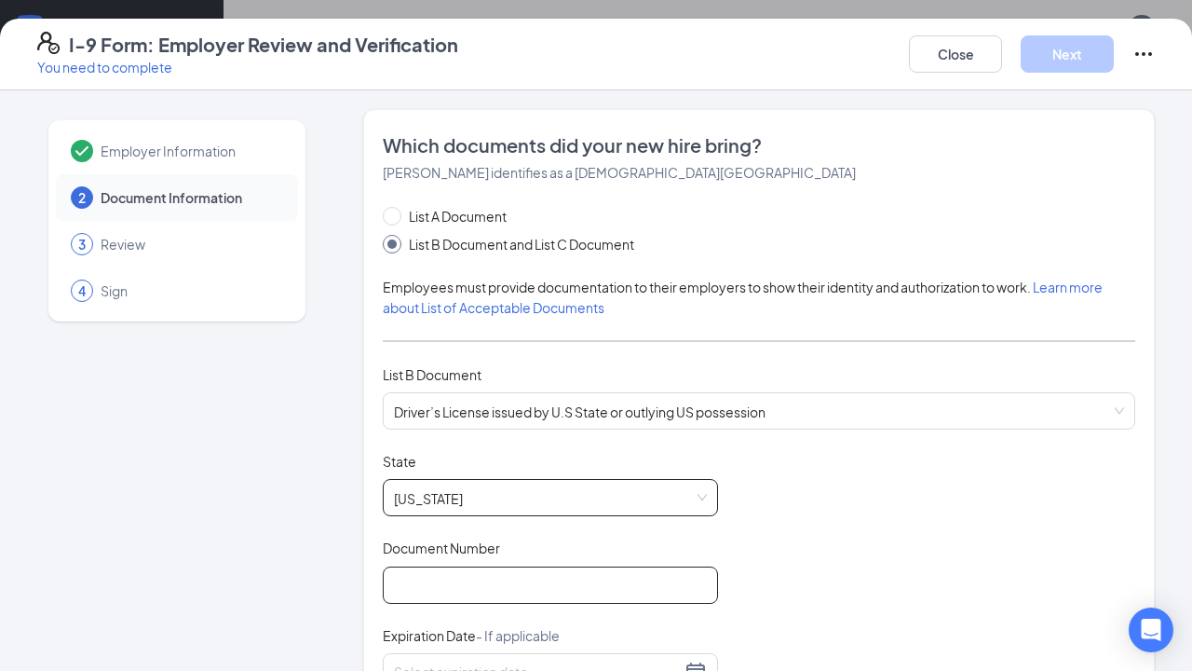
click at [441, 574] on input "Document Number" at bounding box center [550, 584] width 335 height 37
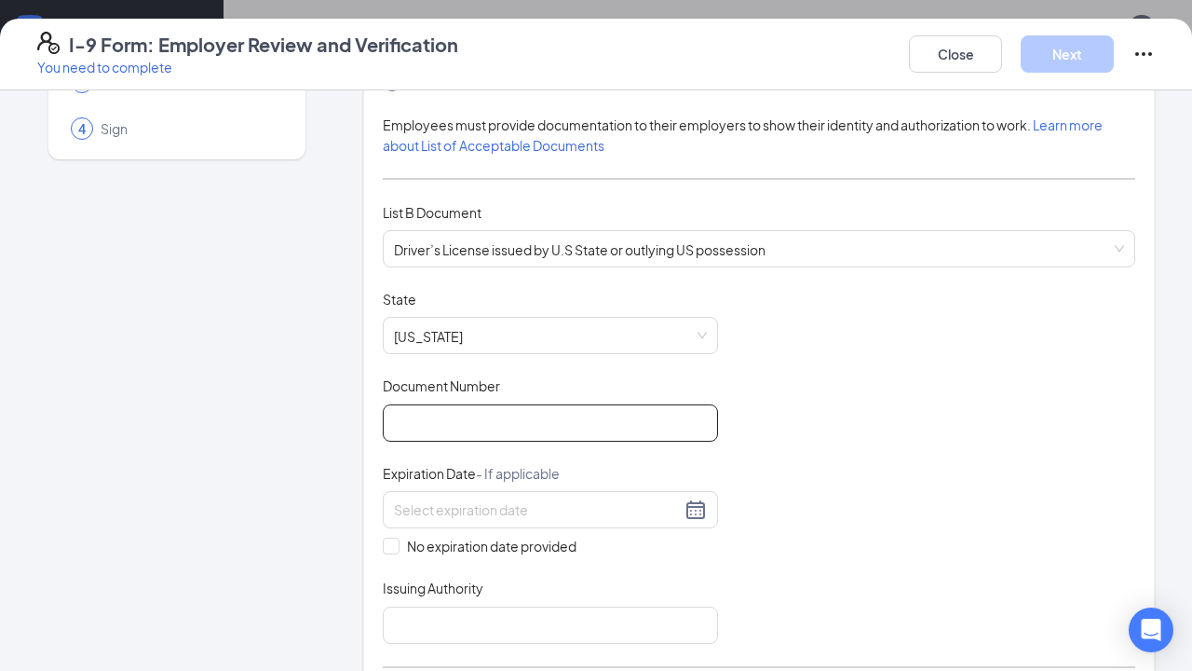
scroll to position [186, 0]
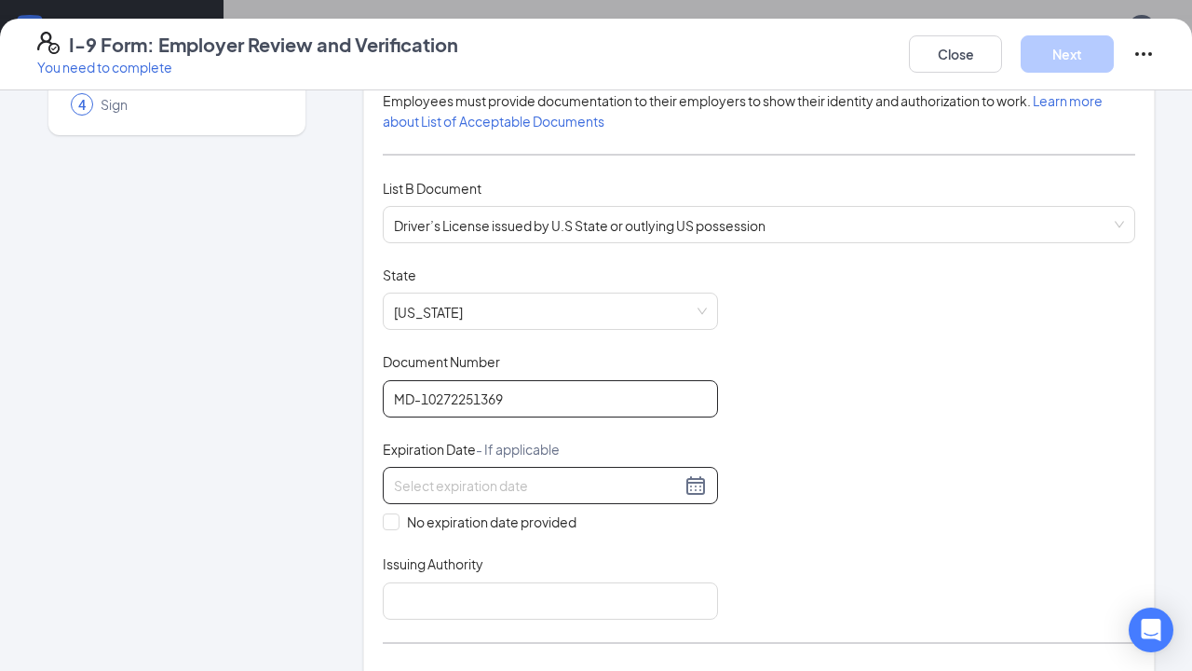
type input "MD-10272251369"
click at [442, 496] on div at bounding box center [550, 485] width 335 height 37
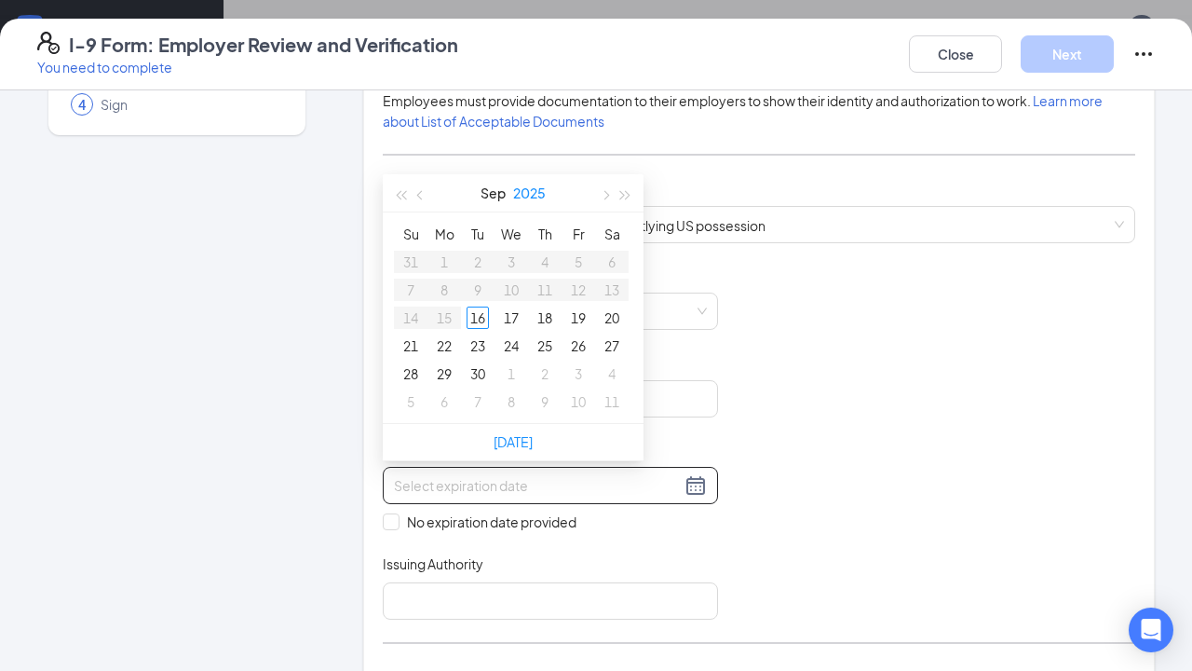
click at [539, 194] on button "2025" at bounding box center [529, 192] width 33 height 37
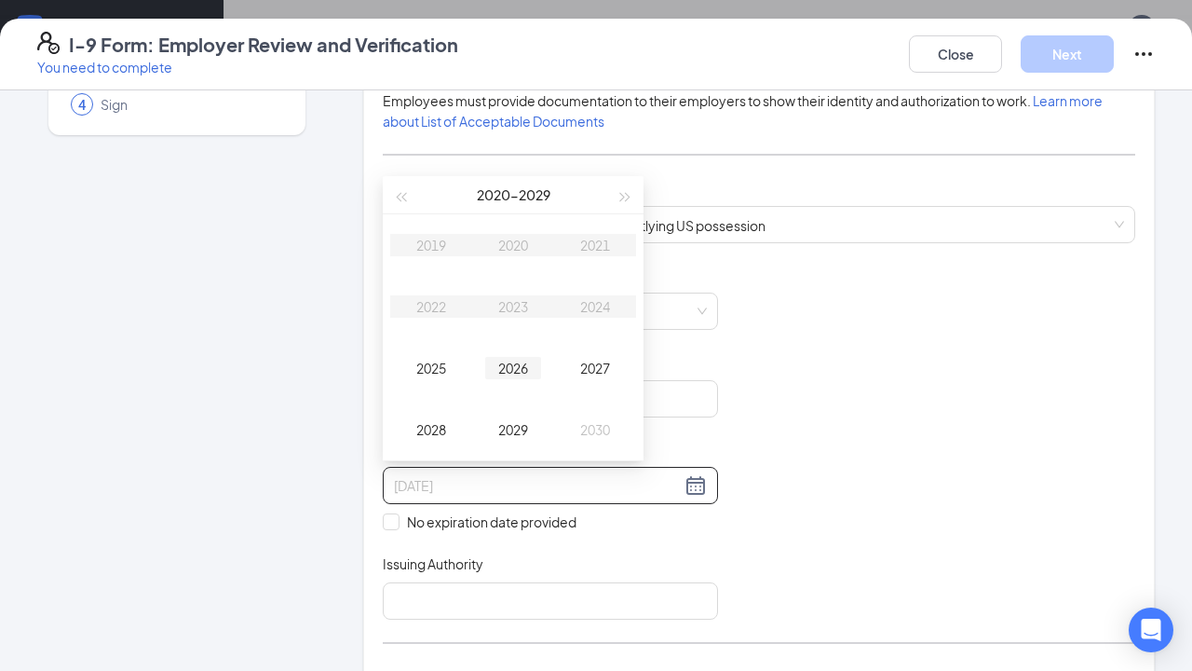
type input "[DATE]"
click at [593, 368] on div "2027" at bounding box center [595, 368] width 56 height 22
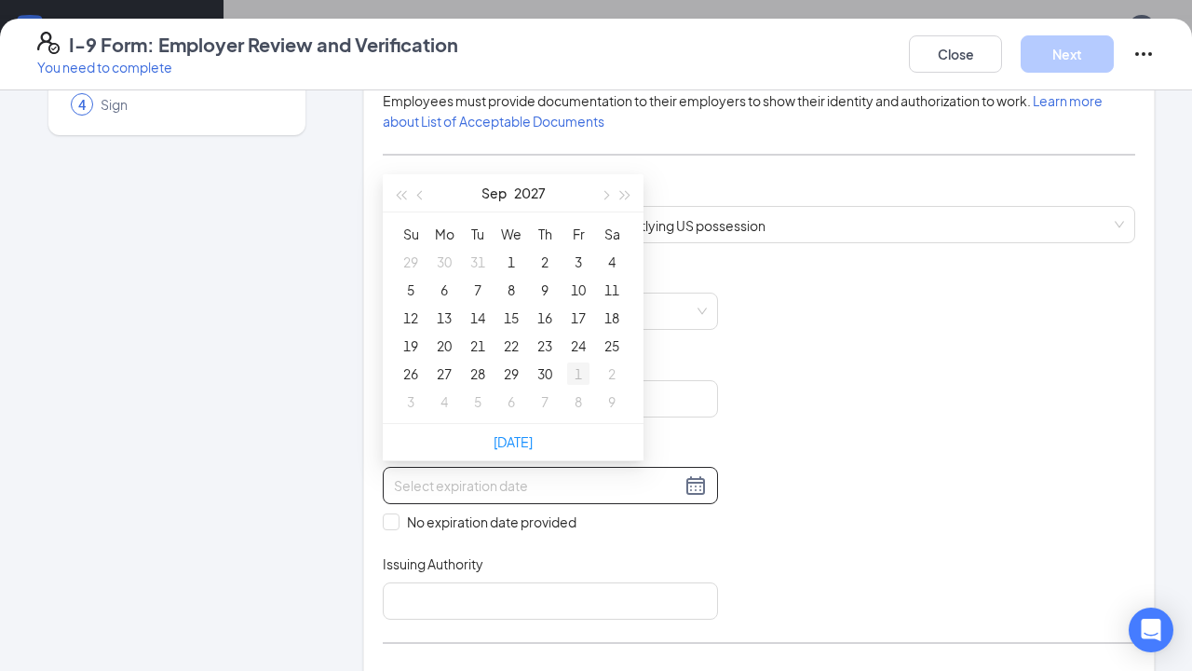
type input "[DATE]"
click at [422, 198] on span "button" at bounding box center [421, 195] width 9 height 9
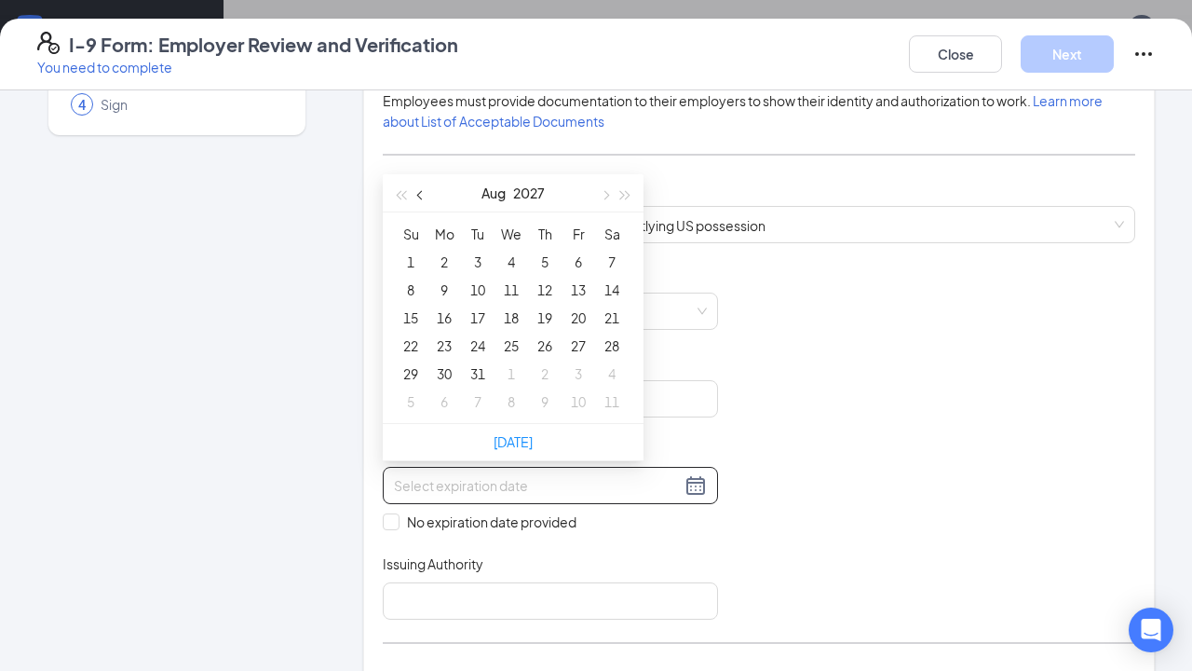
click at [422, 198] on span "button" at bounding box center [421, 195] width 9 height 9
type input "[DATE]"
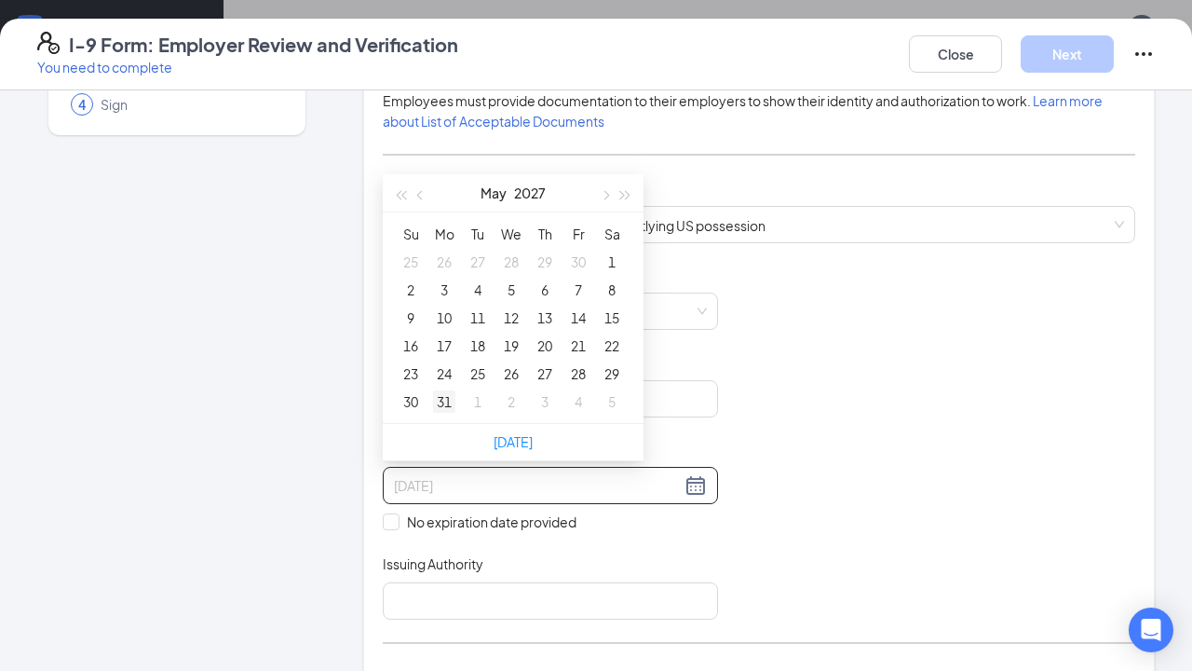
click at [451, 401] on div "31" at bounding box center [444, 401] width 22 height 22
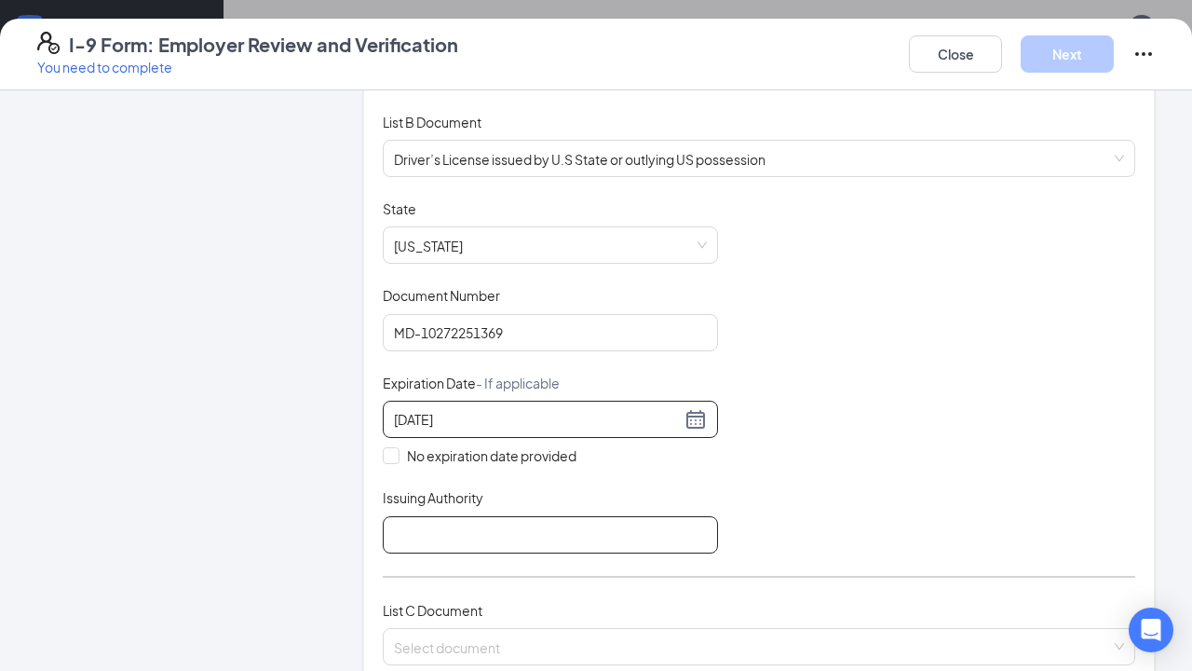
scroll to position [254, 0]
click at [493, 551] on div "List A Document List B Document and List C Document Employees must provide docu…" at bounding box center [759, 319] width 753 height 734
click at [494, 538] on input "Issuing Authority" at bounding box center [550, 532] width 335 height 37
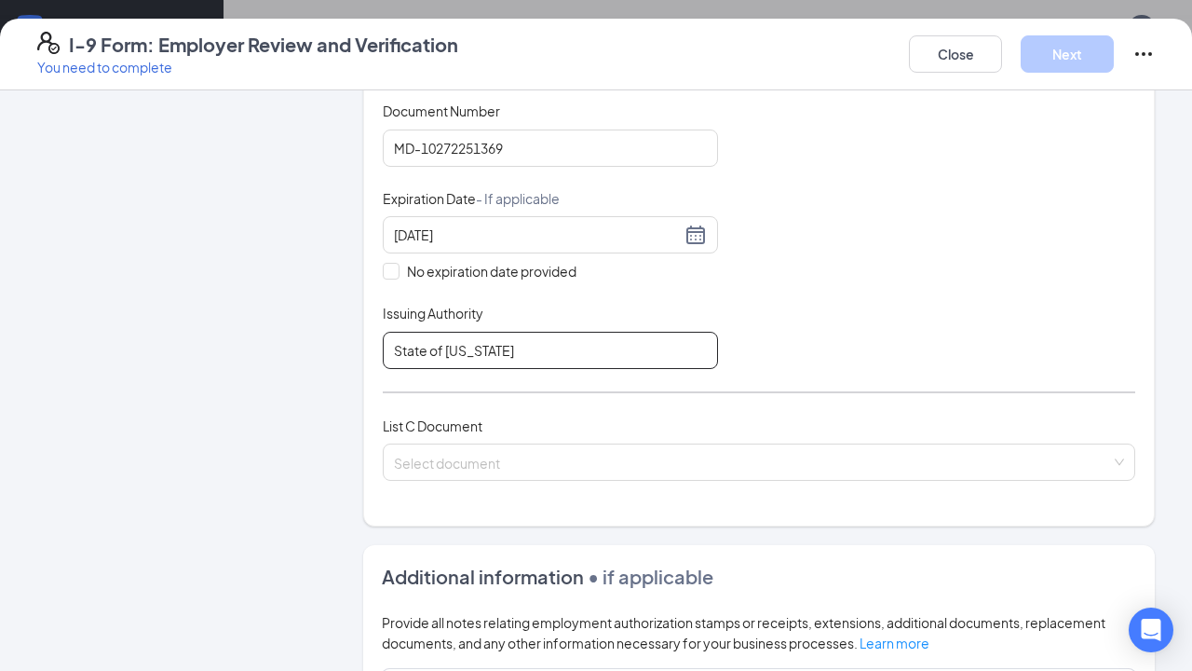
scroll to position [473, 0]
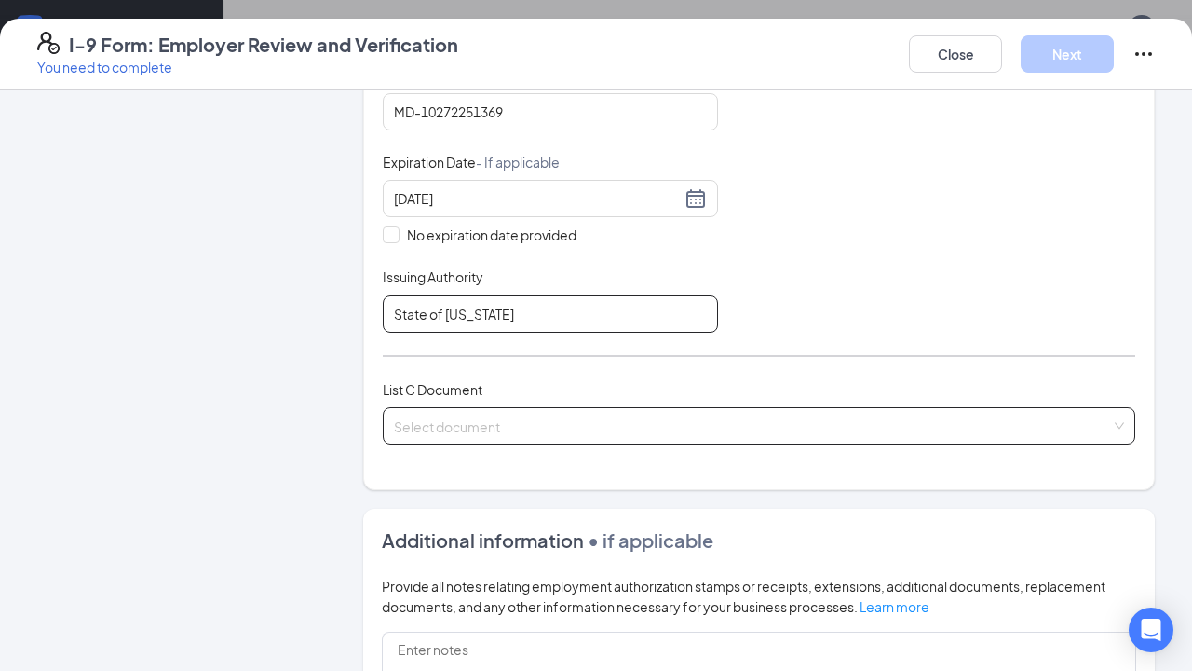
type input "State of [US_STATE]"
click at [874, 428] on input "search" at bounding box center [752, 422] width 717 height 28
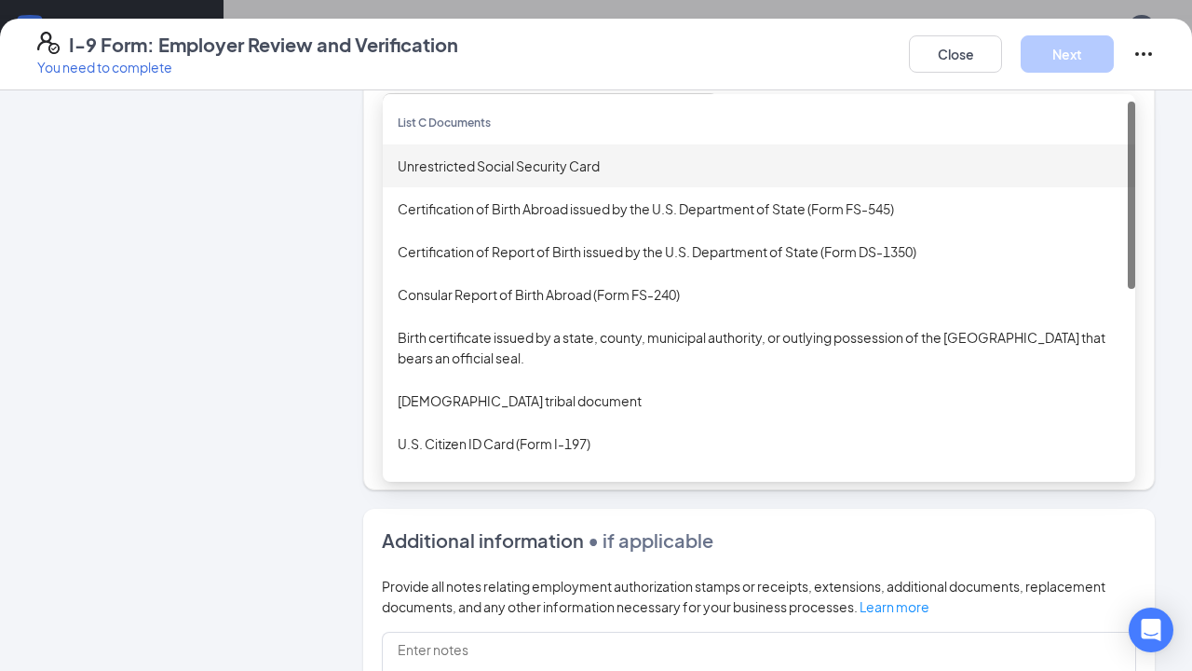
click at [599, 179] on div "Unrestricted Social Security Card" at bounding box center [759, 165] width 753 height 43
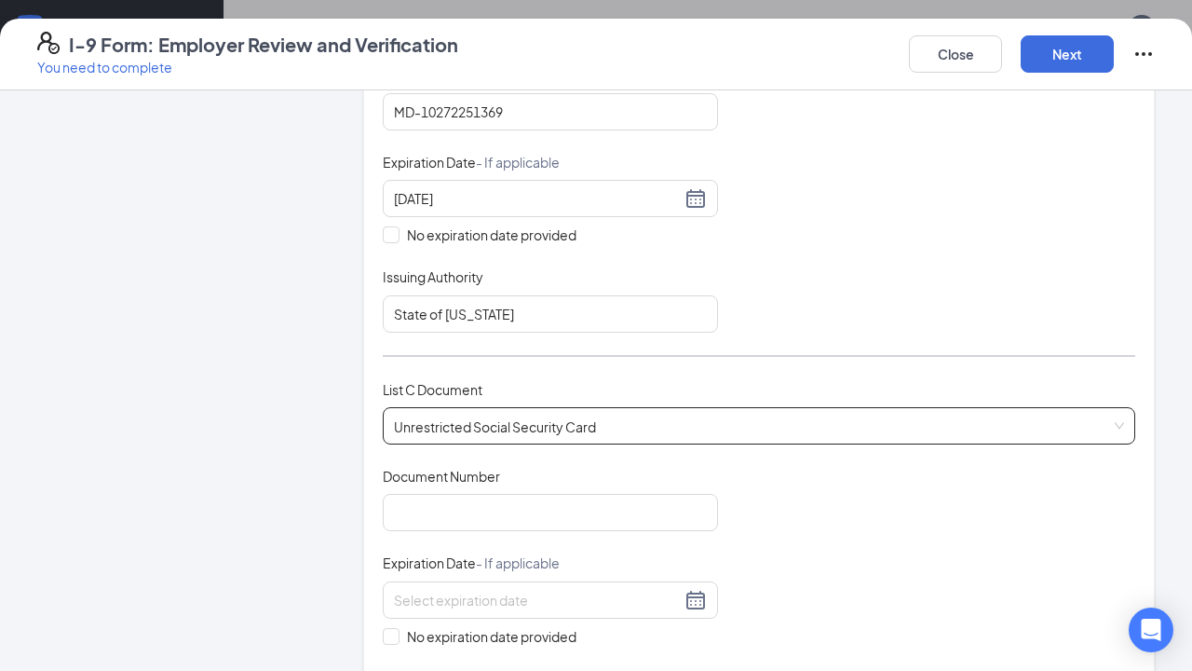
click at [514, 487] on div "Document Number" at bounding box center [550, 480] width 335 height 27
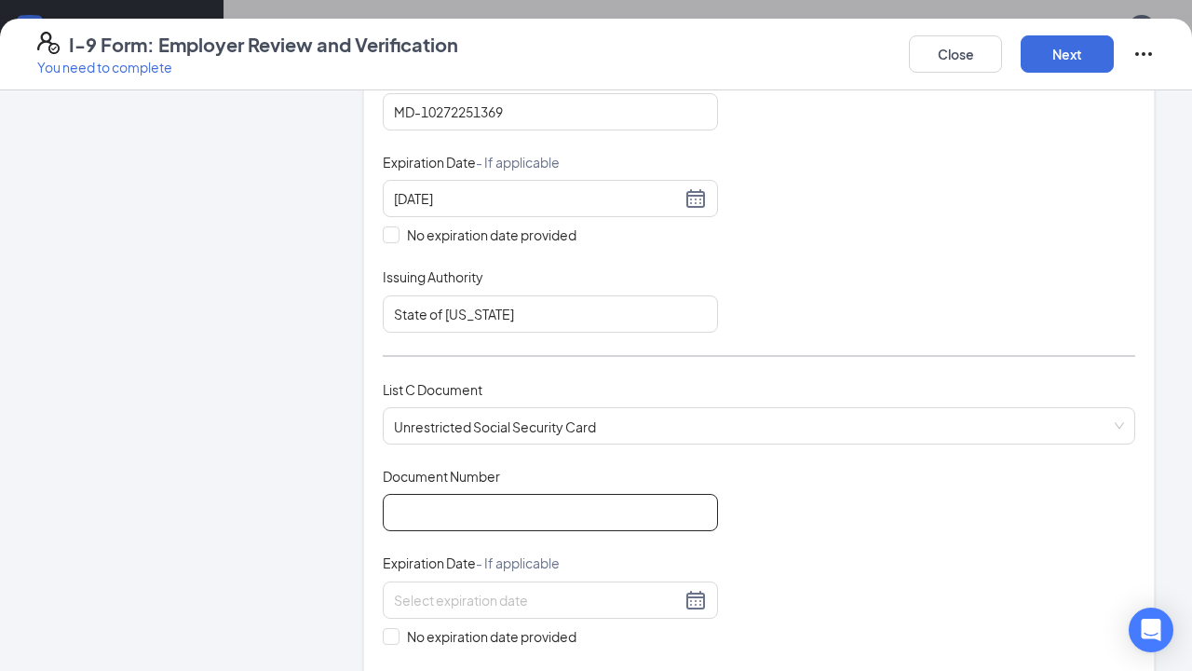
click at [509, 501] on input "Document Number" at bounding box center [550, 512] width 335 height 37
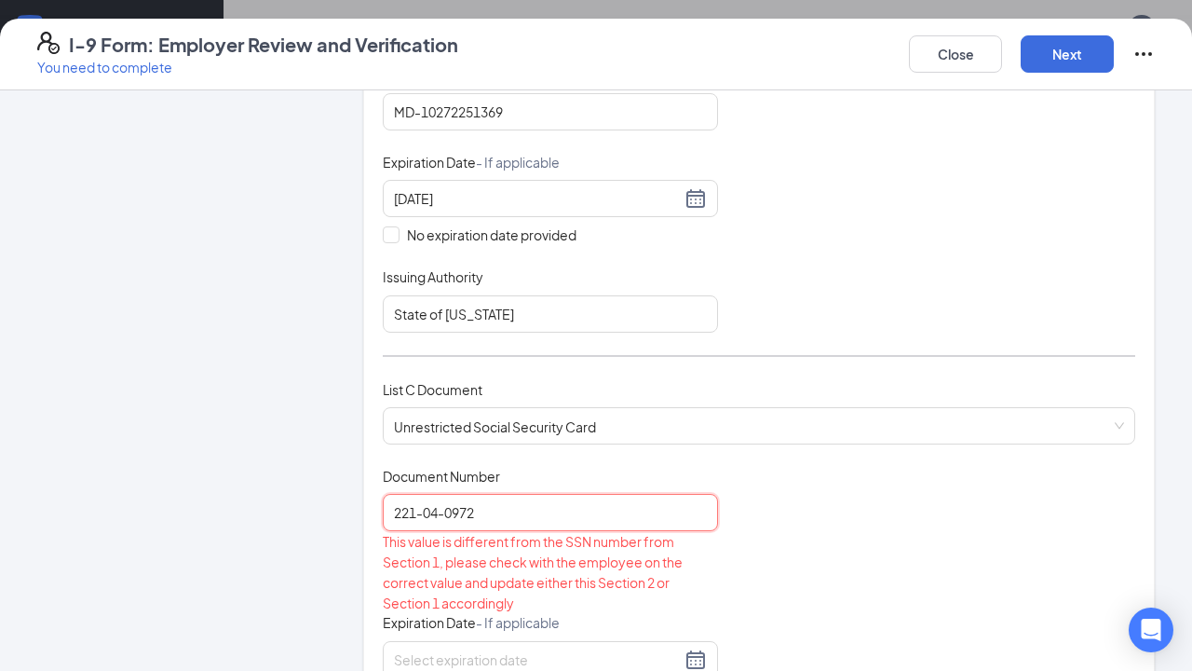
drag, startPoint x: 445, startPoint y: 510, endPoint x: 465, endPoint y: 563, distance: 56.6
click at [445, 522] on input "221-04-0972" at bounding box center [550, 512] width 335 height 37
click at [446, 519] on input "221-04-0972" at bounding box center [550, 512] width 335 height 37
click at [445, 522] on input "221-04-0972" at bounding box center [550, 512] width 335 height 37
click at [426, 515] on input "221-040972" at bounding box center [550, 512] width 335 height 37
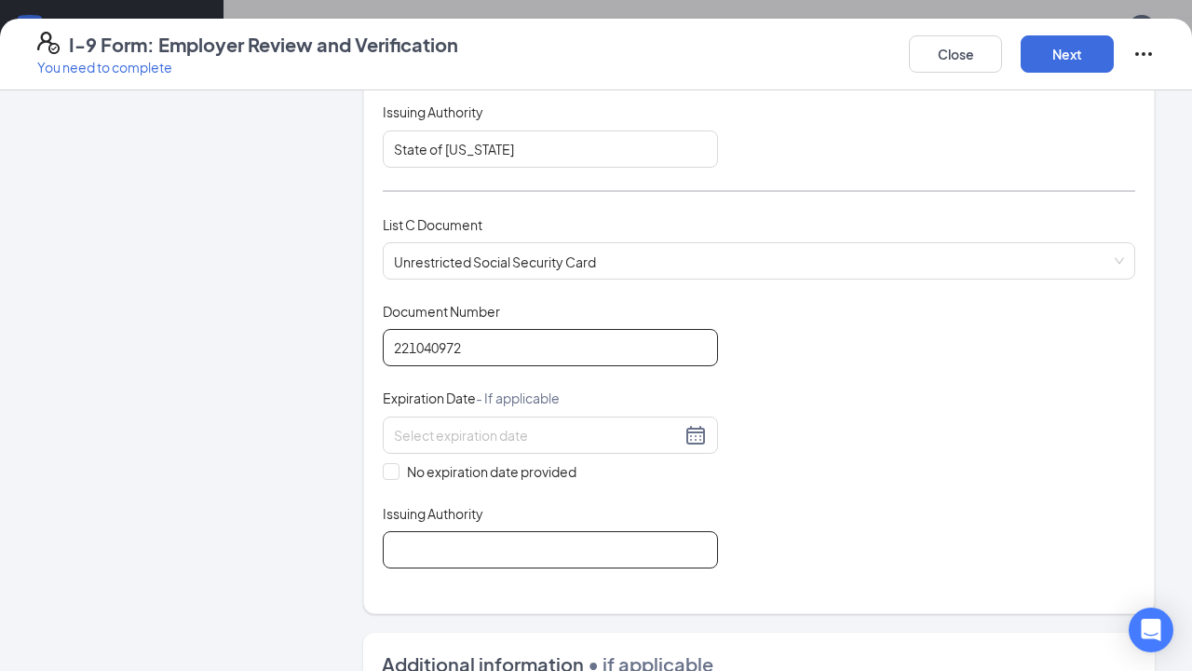
scroll to position [656, 0]
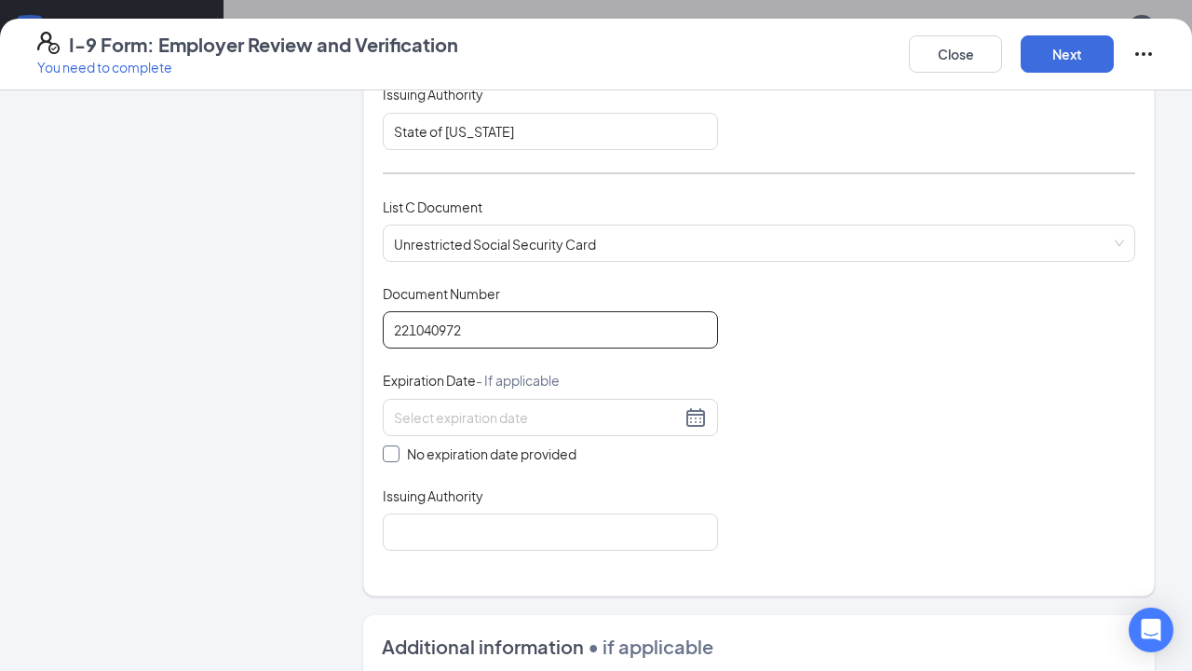
type input "221040972"
click at [455, 443] on span "No expiration date provided" at bounding box center [492, 453] width 184 height 20
click at [396, 445] on input "No expiration date provided" at bounding box center [389, 451] width 13 height 13
checkbox input "true"
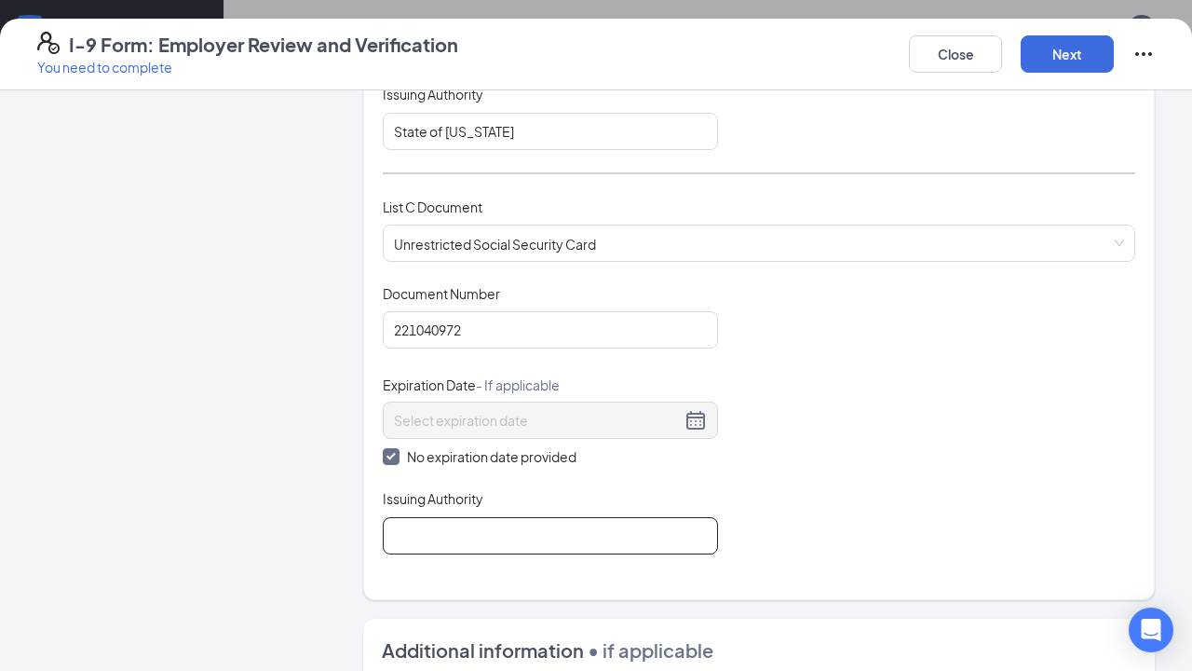
click at [474, 517] on input "Issuing Authority" at bounding box center [550, 535] width 335 height 37
type input "Social Security Administration"
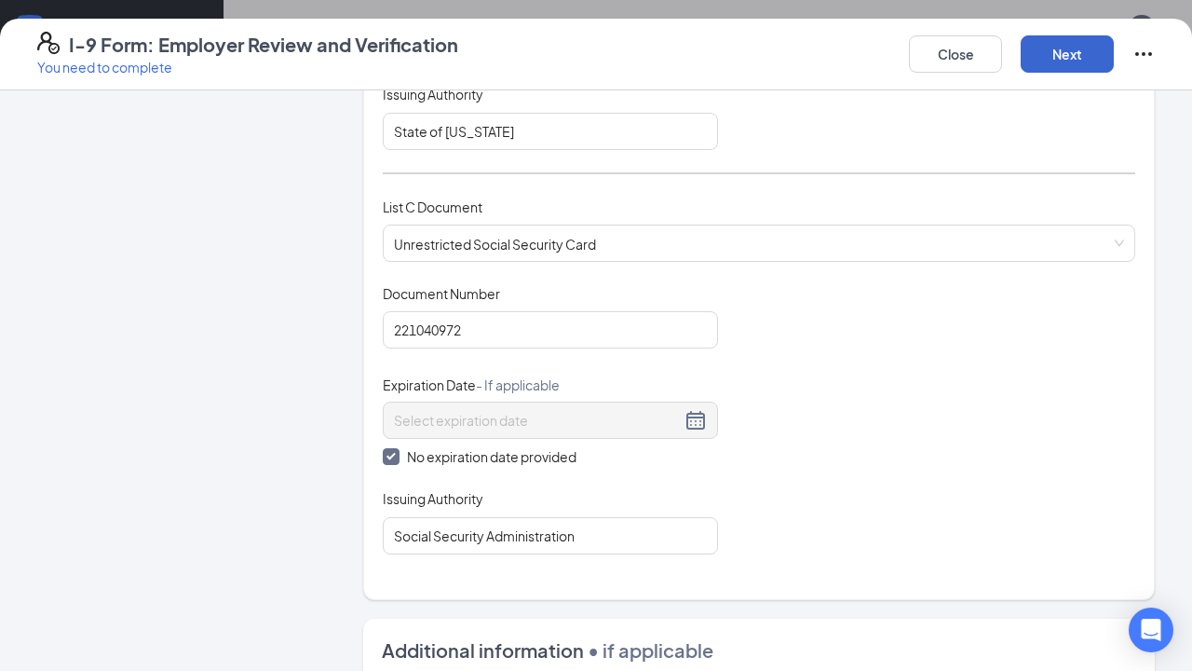
click at [1054, 60] on button "Next" at bounding box center [1067, 53] width 93 height 37
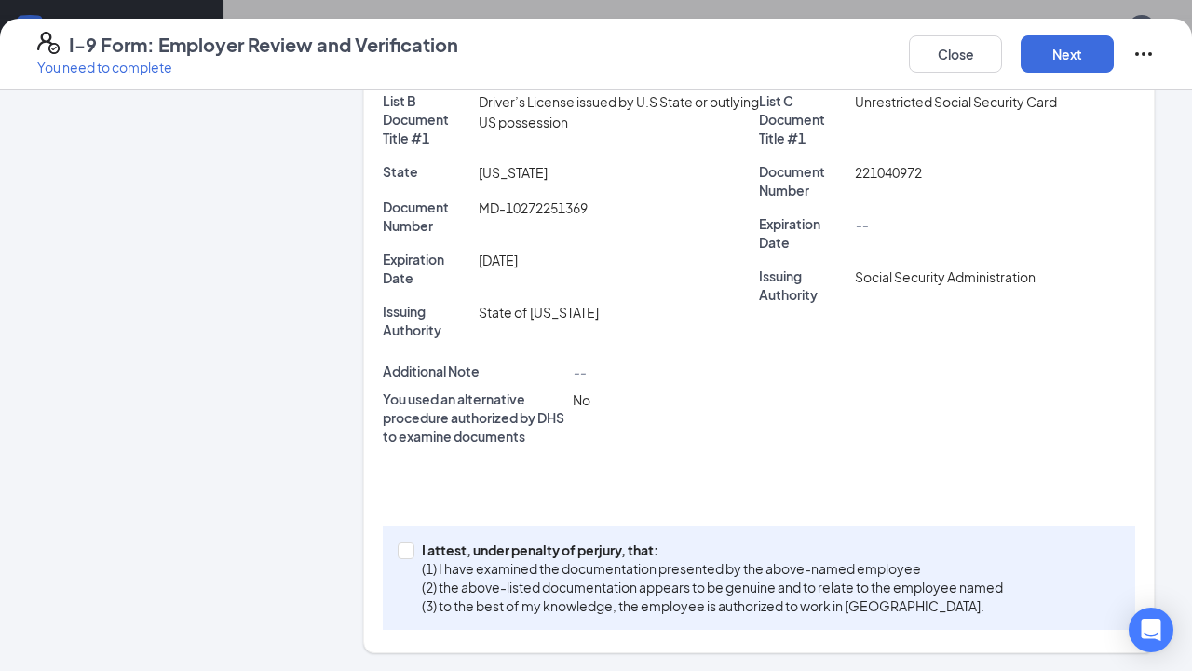
scroll to position [0, 0]
click at [416, 546] on span "I attest, under penalty of [PERSON_NAME], that: (1) I have examined the documen…" at bounding box center [712, 577] width 596 height 75
click at [411, 546] on input "I attest, under penalty of [PERSON_NAME], that: (1) I have examined the documen…" at bounding box center [404, 548] width 13 height 13
checkbox input "true"
click at [1080, 49] on button "Next" at bounding box center [1067, 53] width 93 height 37
